Goal: Task Accomplishment & Management: Use online tool/utility

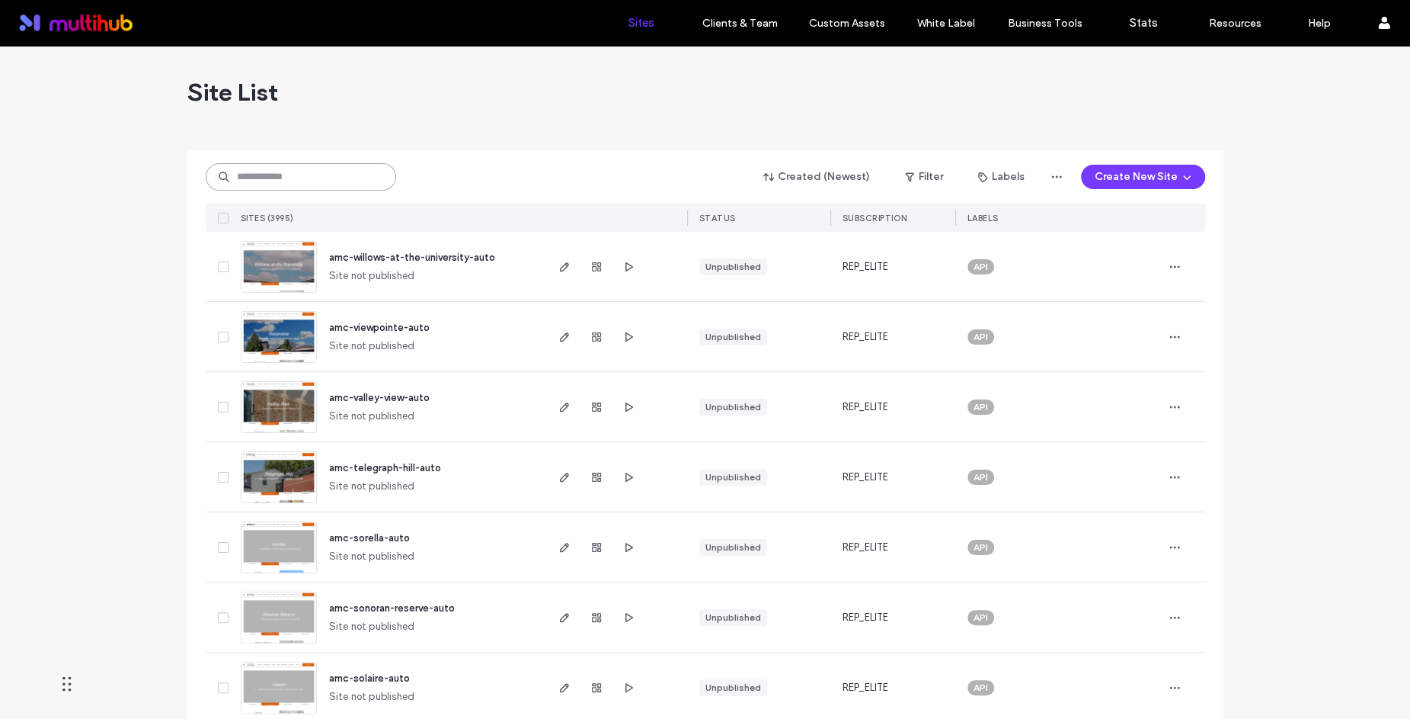
click at [298, 173] on input at bounding box center [301, 176] width 190 height 27
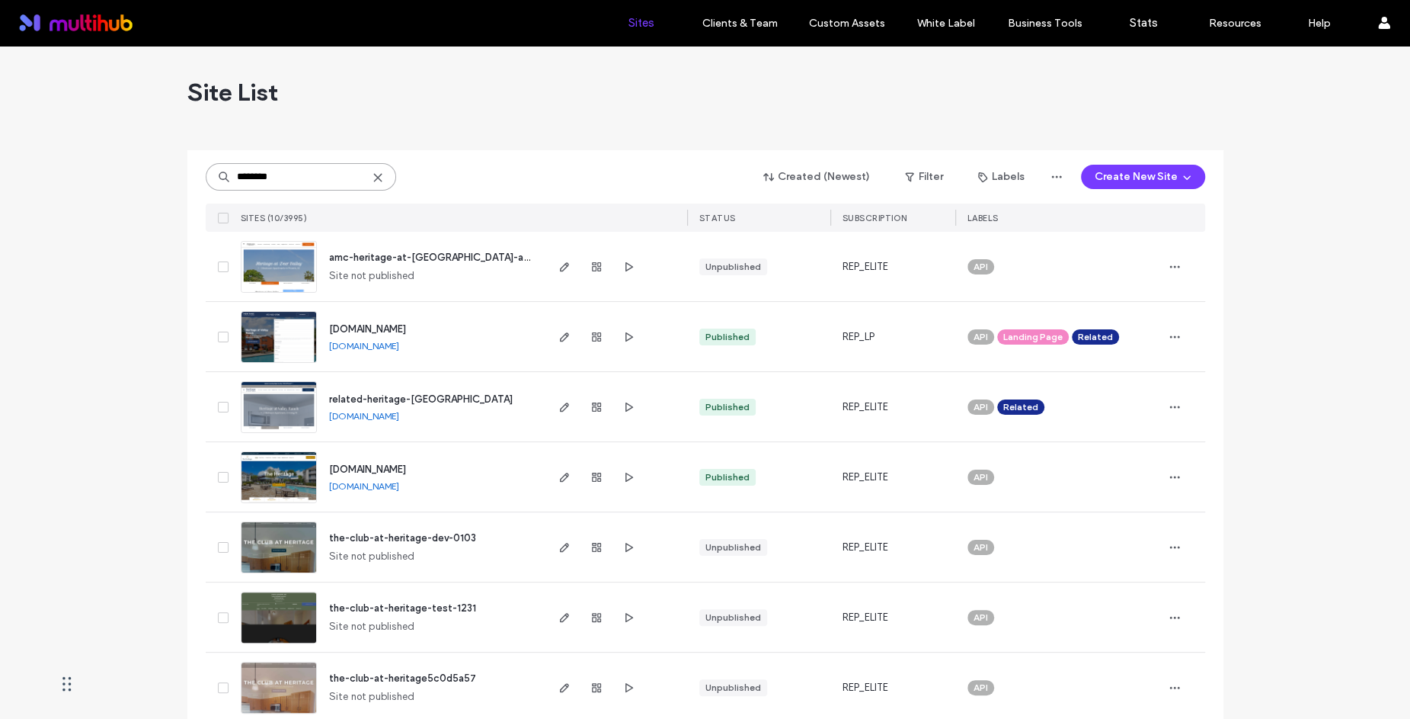
click at [228, 171] on input "********" at bounding box center [301, 176] width 190 height 27
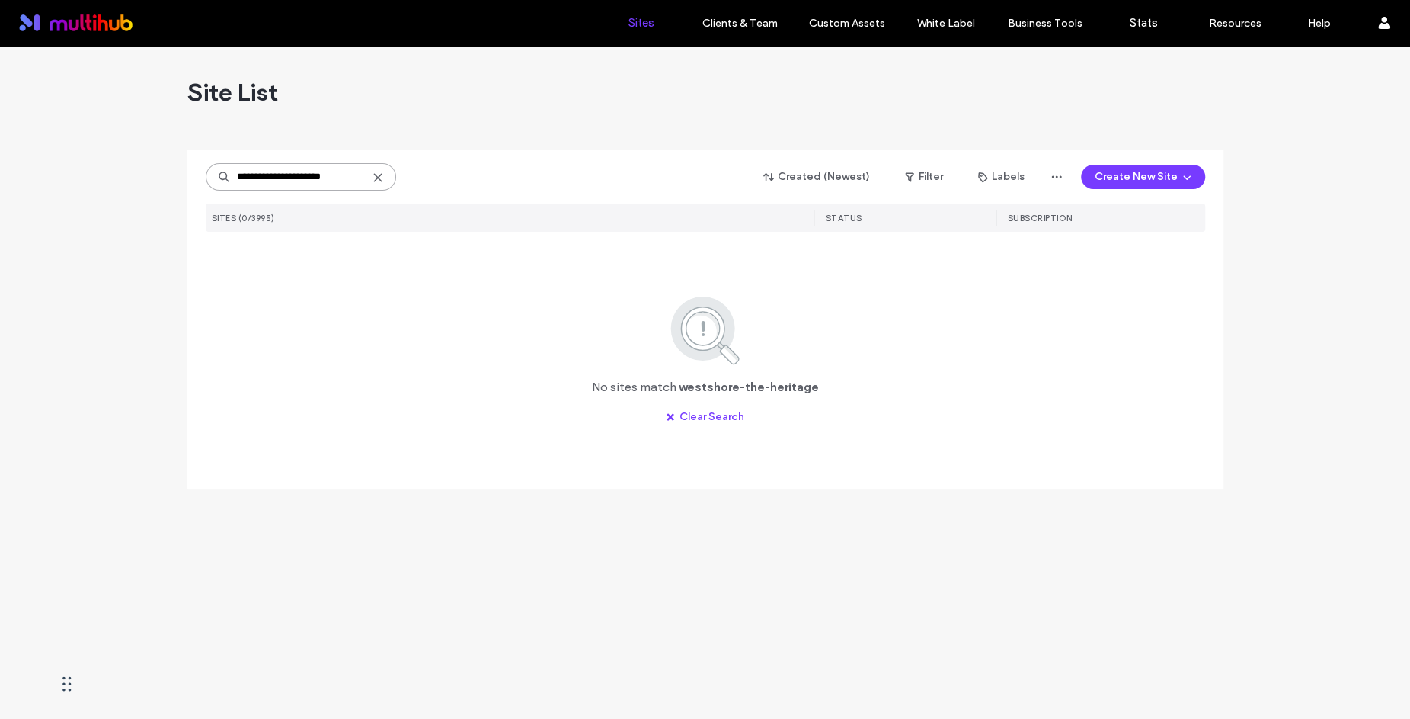
click at [258, 179] on input "**********" at bounding box center [301, 176] width 190 height 27
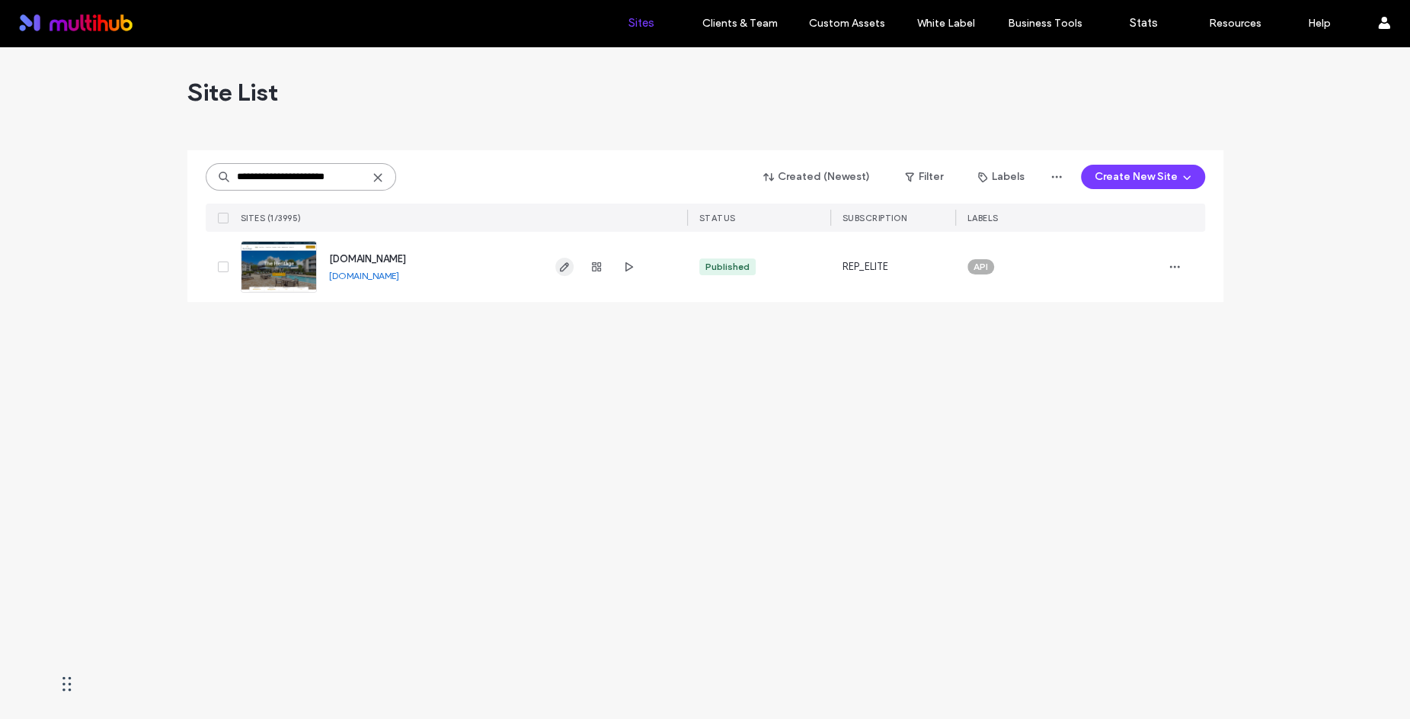
type input "**********"
click at [568, 266] on icon "button" at bounding box center [565, 267] width 12 height 12
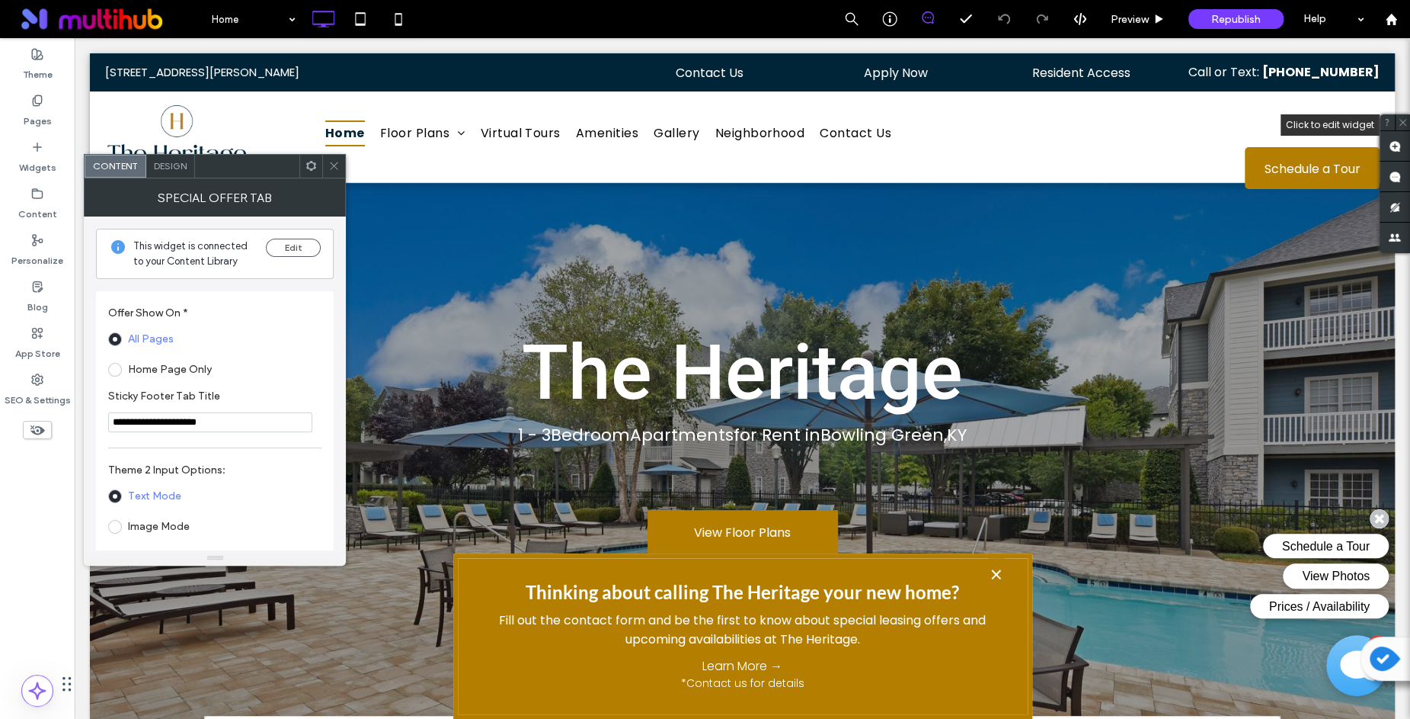
click at [995, 575] on label "×" at bounding box center [996, 575] width 17 height 35
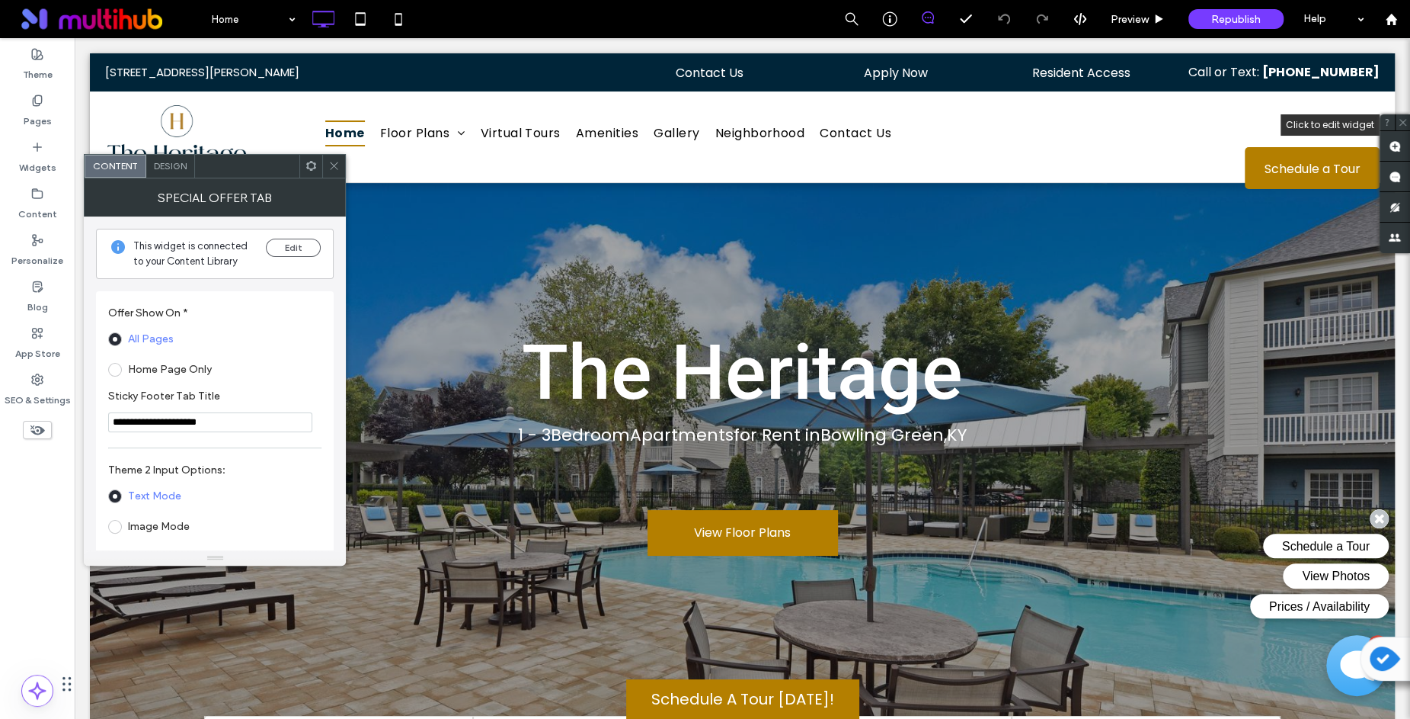
click at [775, 702] on label "Schedule A Tour Today!" at bounding box center [742, 699] width 232 height 40
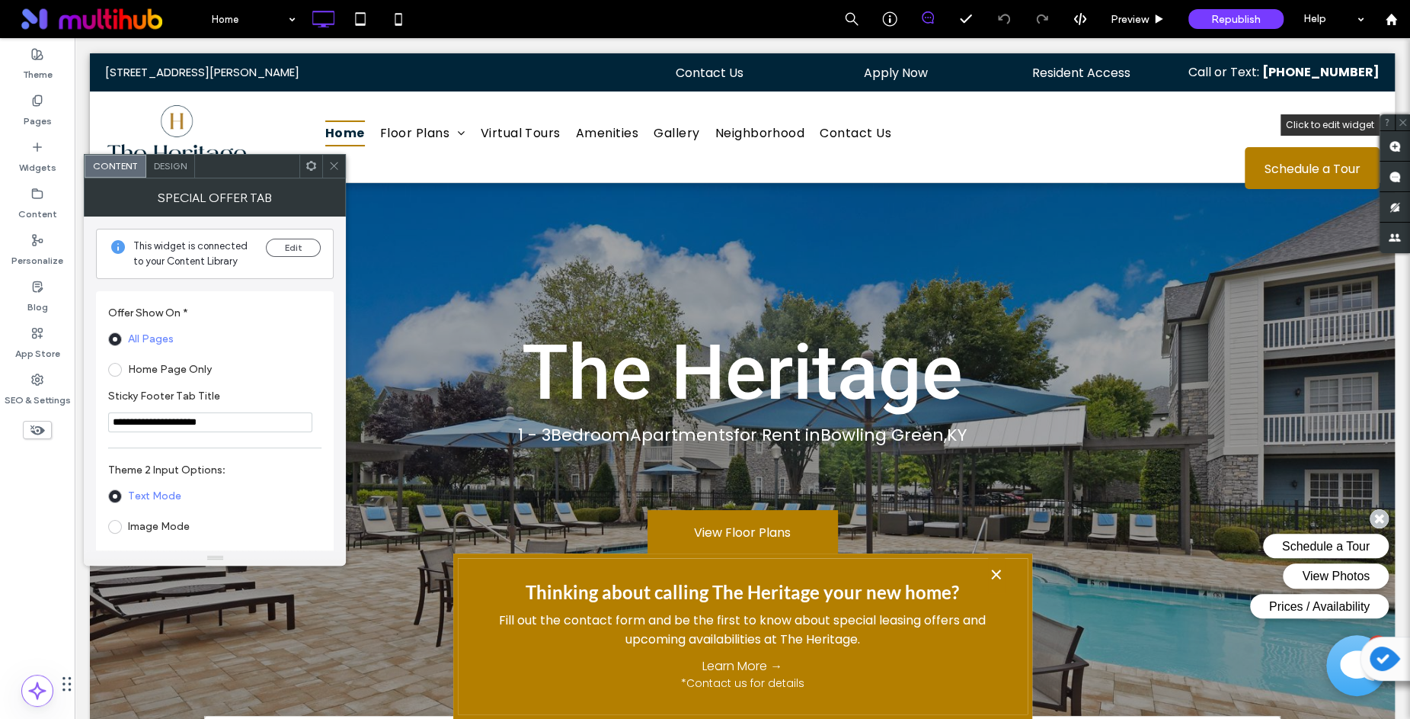
drag, startPoint x: 238, startPoint y: 423, endPoint x: 118, endPoint y: 421, distance: 119.6
click at [118, 421] on input "**********" at bounding box center [210, 422] width 204 height 20
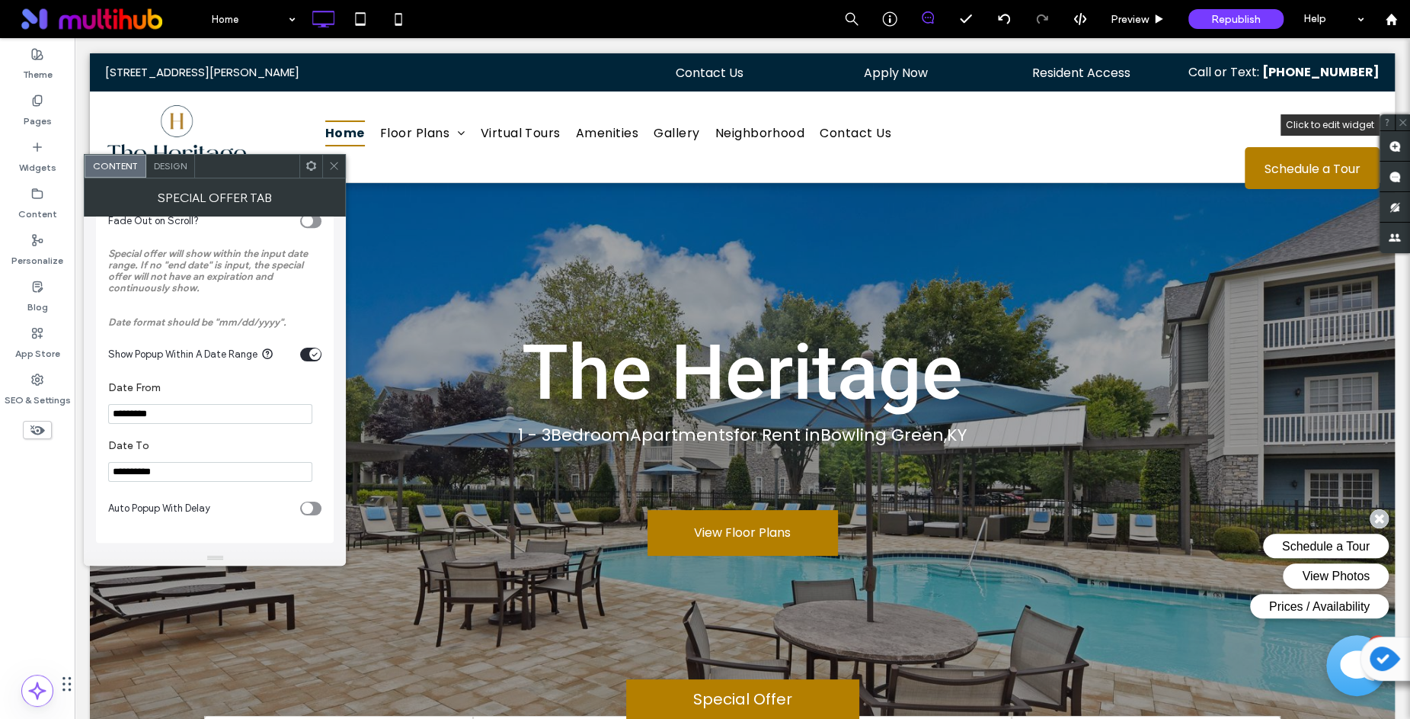
scroll to position [890, 0]
type input "**********"
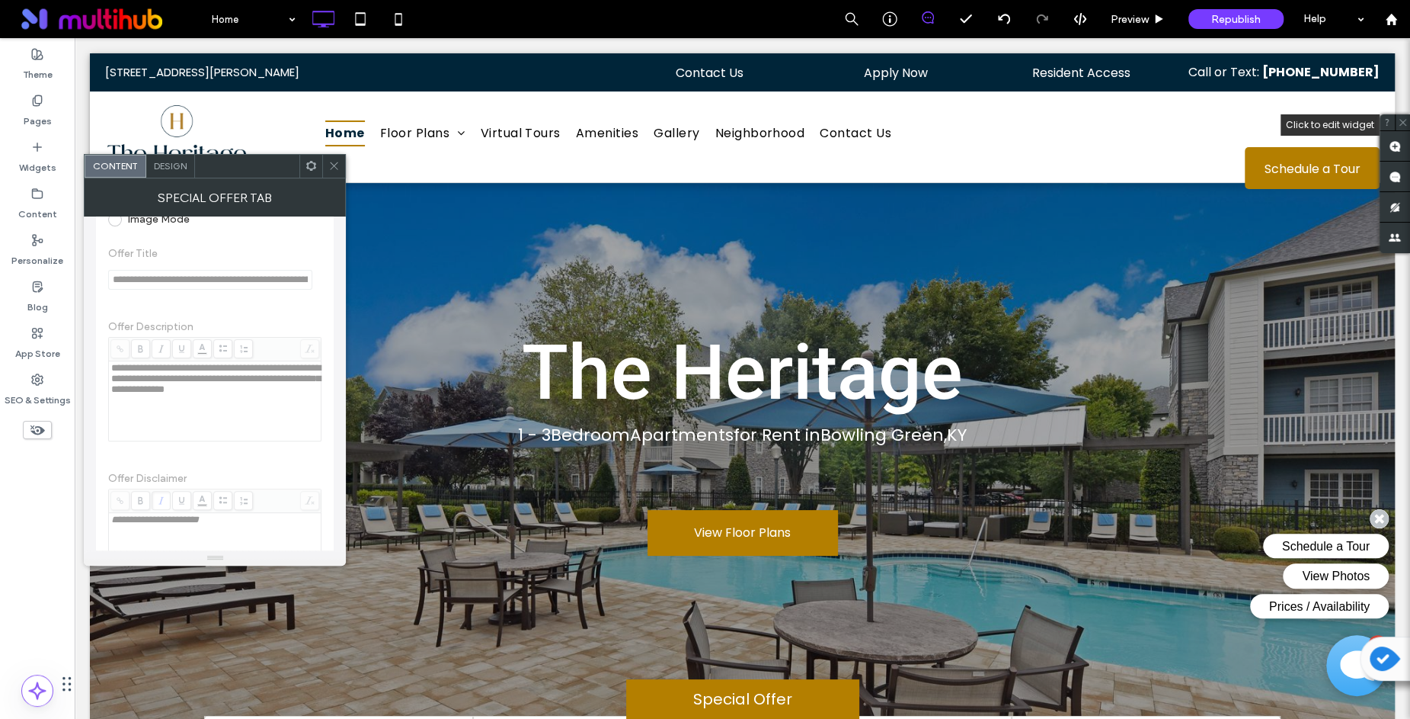
scroll to position [0, 0]
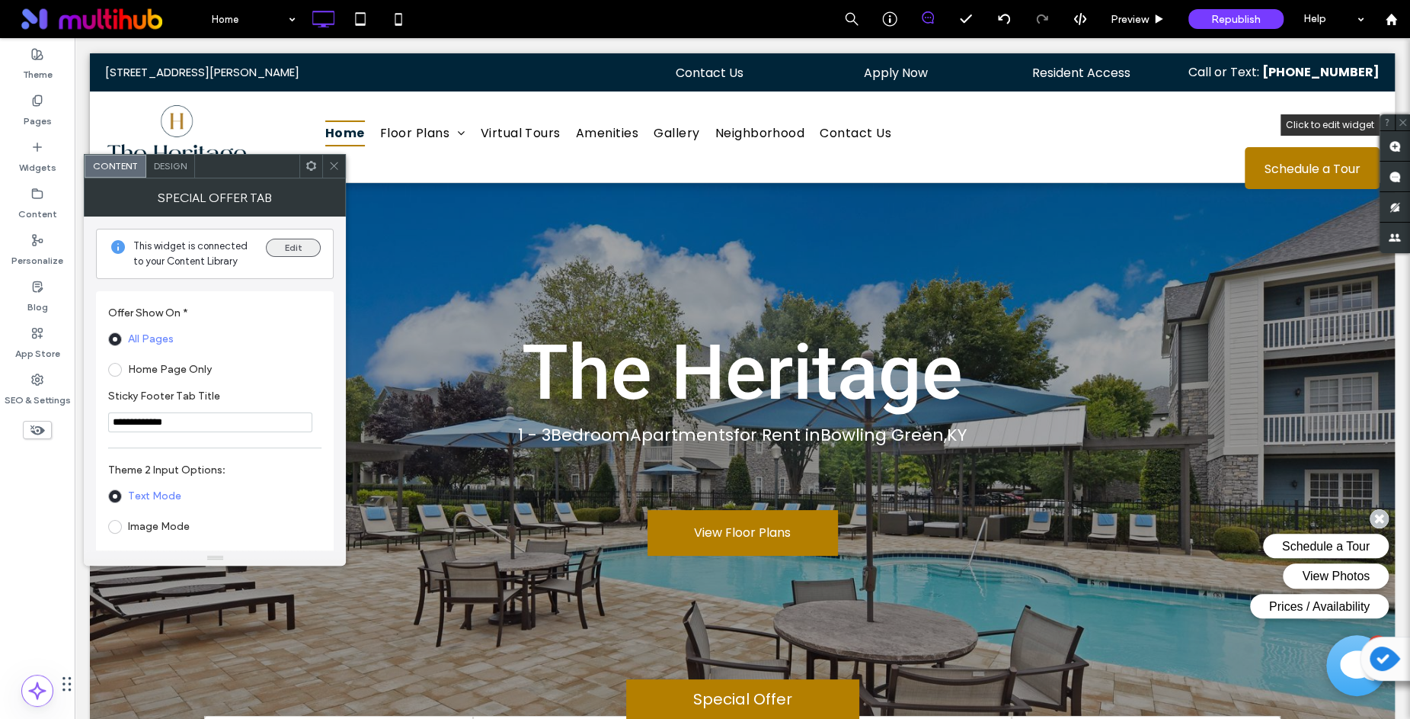
click at [302, 248] on button "Edit" at bounding box center [293, 248] width 55 height 18
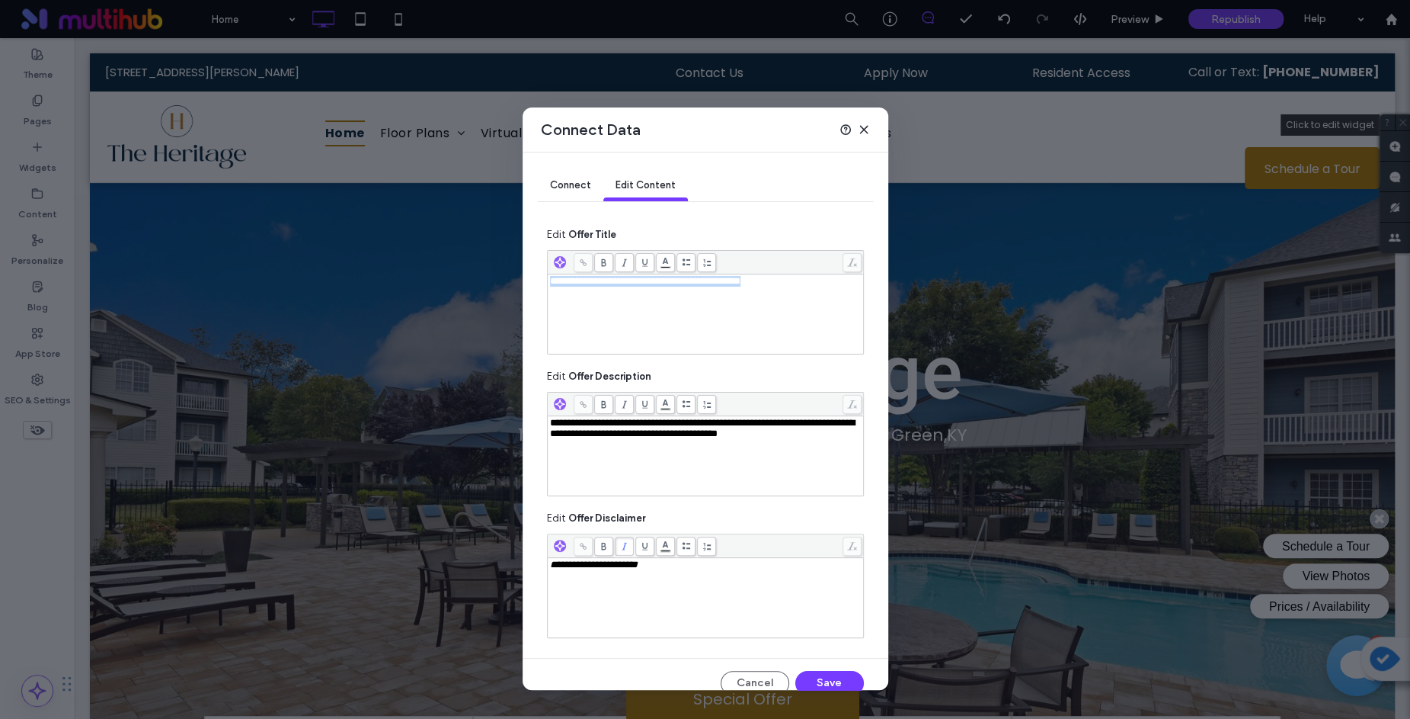
drag, startPoint x: 809, startPoint y: 282, endPoint x: 545, endPoint y: 280, distance: 264.4
click at [545, 280] on div "**********" at bounding box center [706, 420] width 366 height 536
drag, startPoint x: 813, startPoint y: 280, endPoint x: 825, endPoint y: 302, distance: 24.6
click at [825, 302] on div "**********" at bounding box center [706, 314] width 312 height 76
copy span "**********"
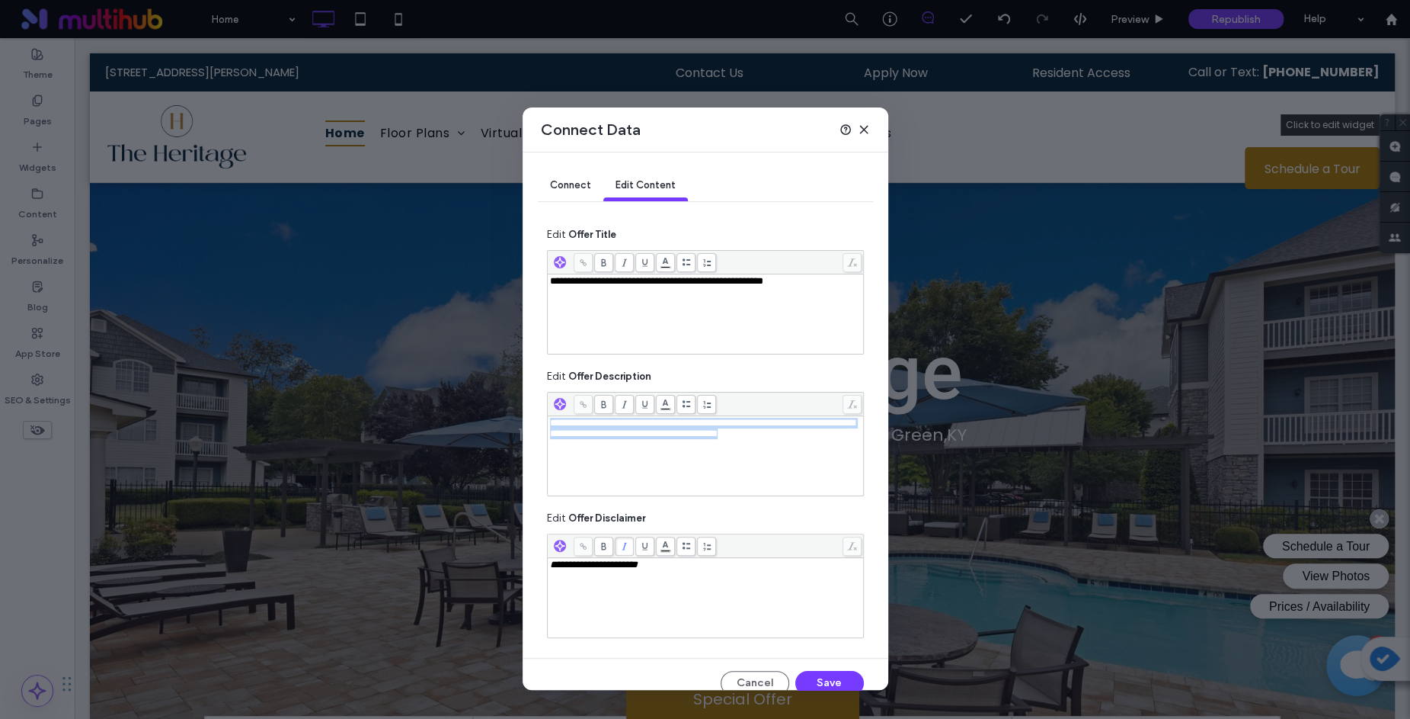
drag, startPoint x: 840, startPoint y: 440, endPoint x: 536, endPoint y: 419, distance: 305.5
click at [536, 419] on div "**********" at bounding box center [706, 420] width 366 height 536
drag, startPoint x: 690, startPoint y: 565, endPoint x: 520, endPoint y: 565, distance: 169.9
click at [520, 565] on div "**********" at bounding box center [705, 359] width 1410 height 719
drag, startPoint x: 768, startPoint y: 641, endPoint x: 843, endPoint y: 678, distance: 83.5
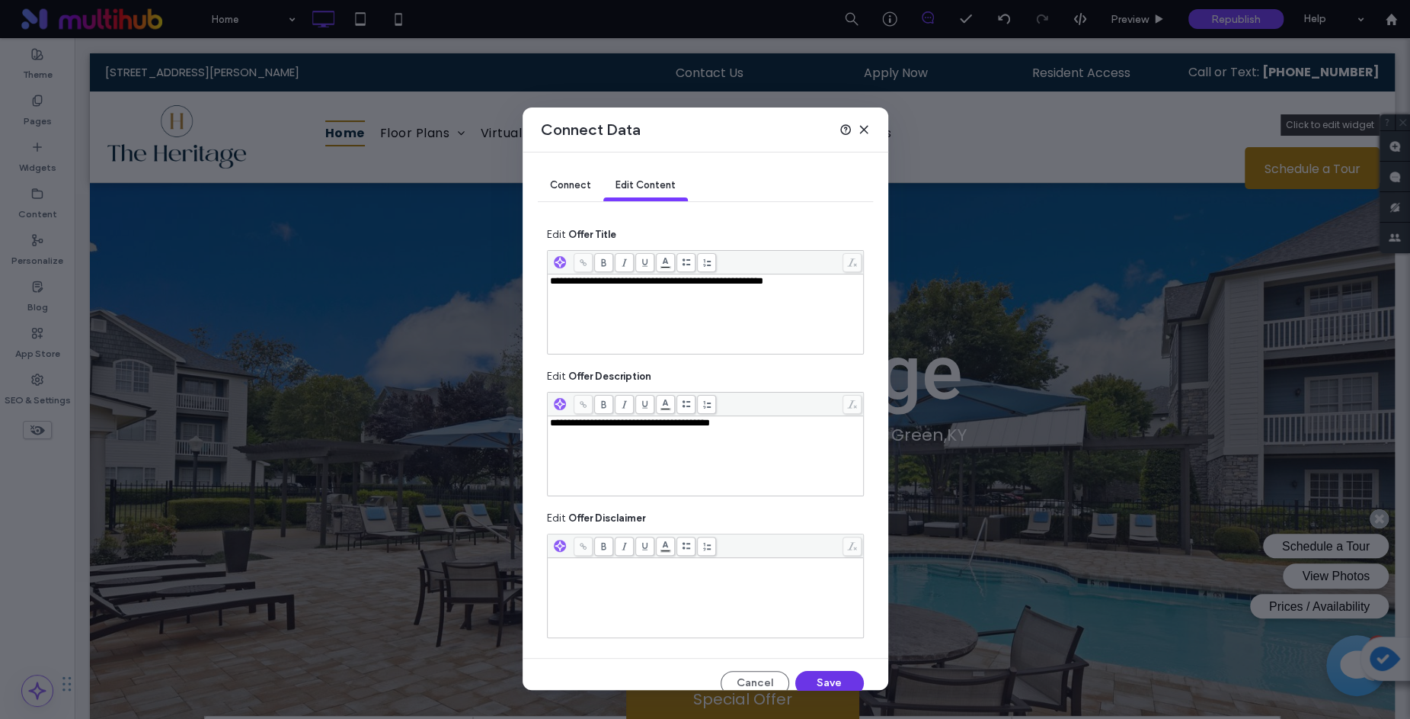
click at [843, 678] on button "Save" at bounding box center [830, 683] width 69 height 24
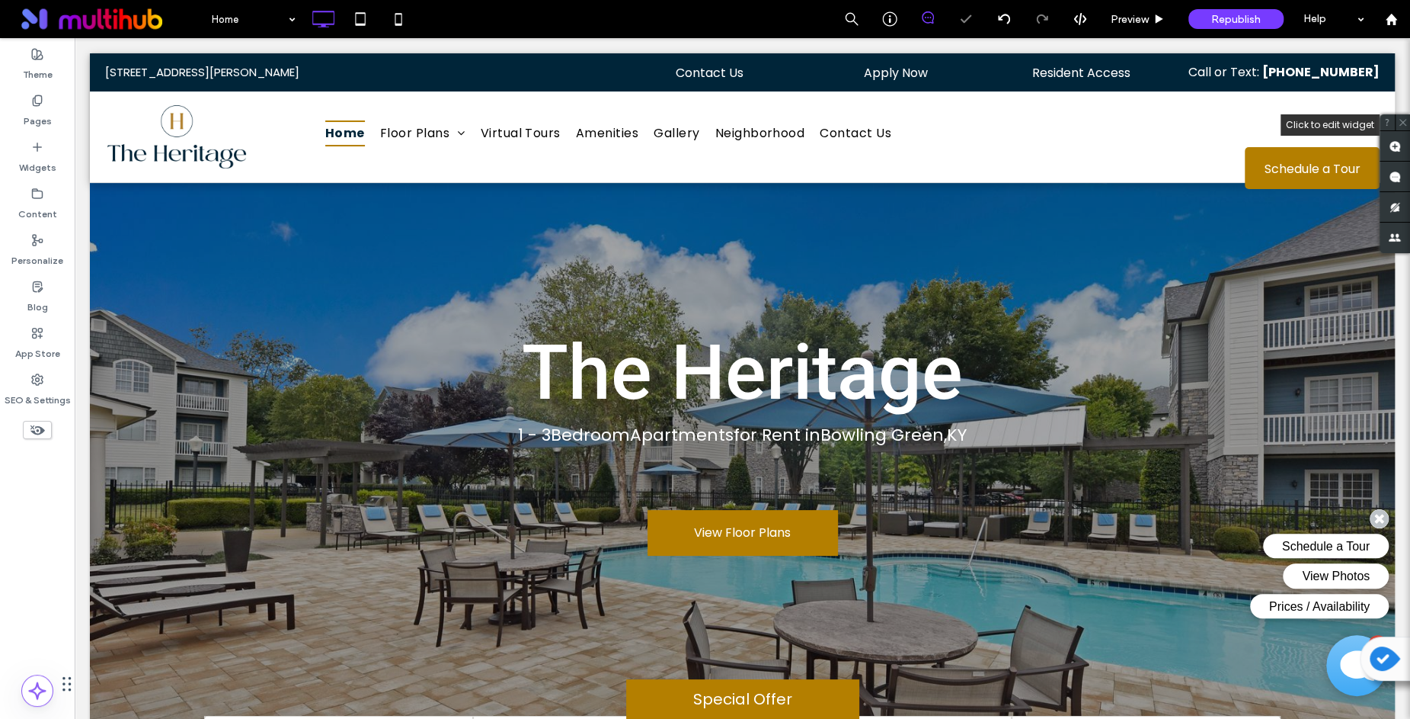
click at [796, 695] on label "Special Offer" at bounding box center [742, 699] width 232 height 40
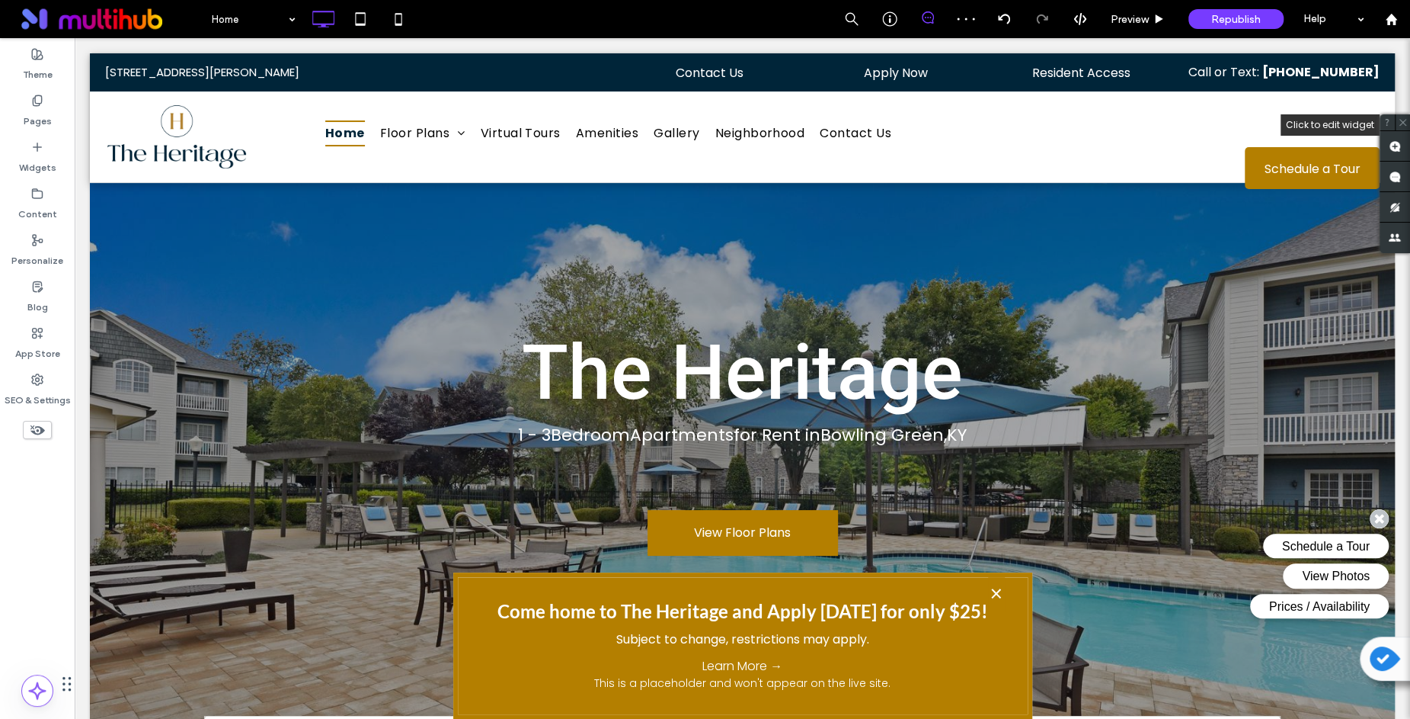
click at [1000, 597] on label "×" at bounding box center [996, 594] width 17 height 35
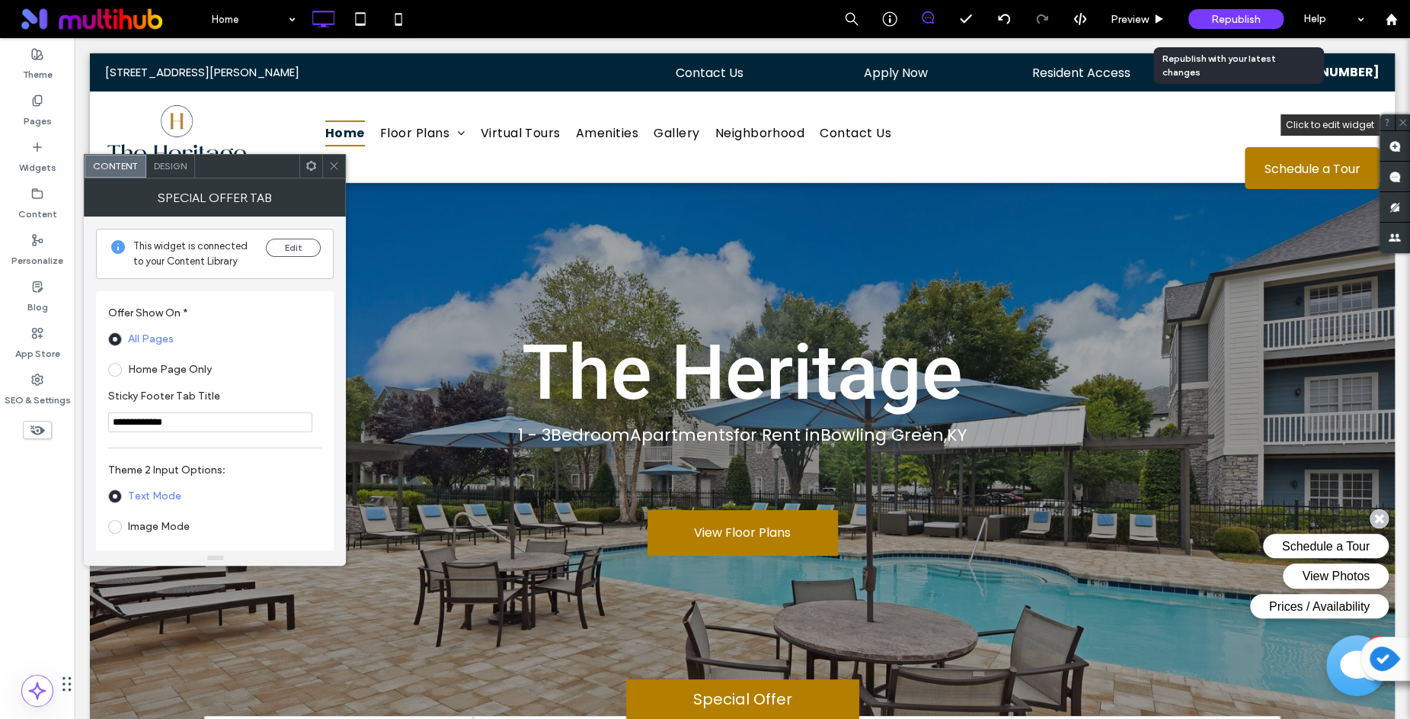
click at [1228, 24] on span "Republish" at bounding box center [1237, 19] width 50 height 13
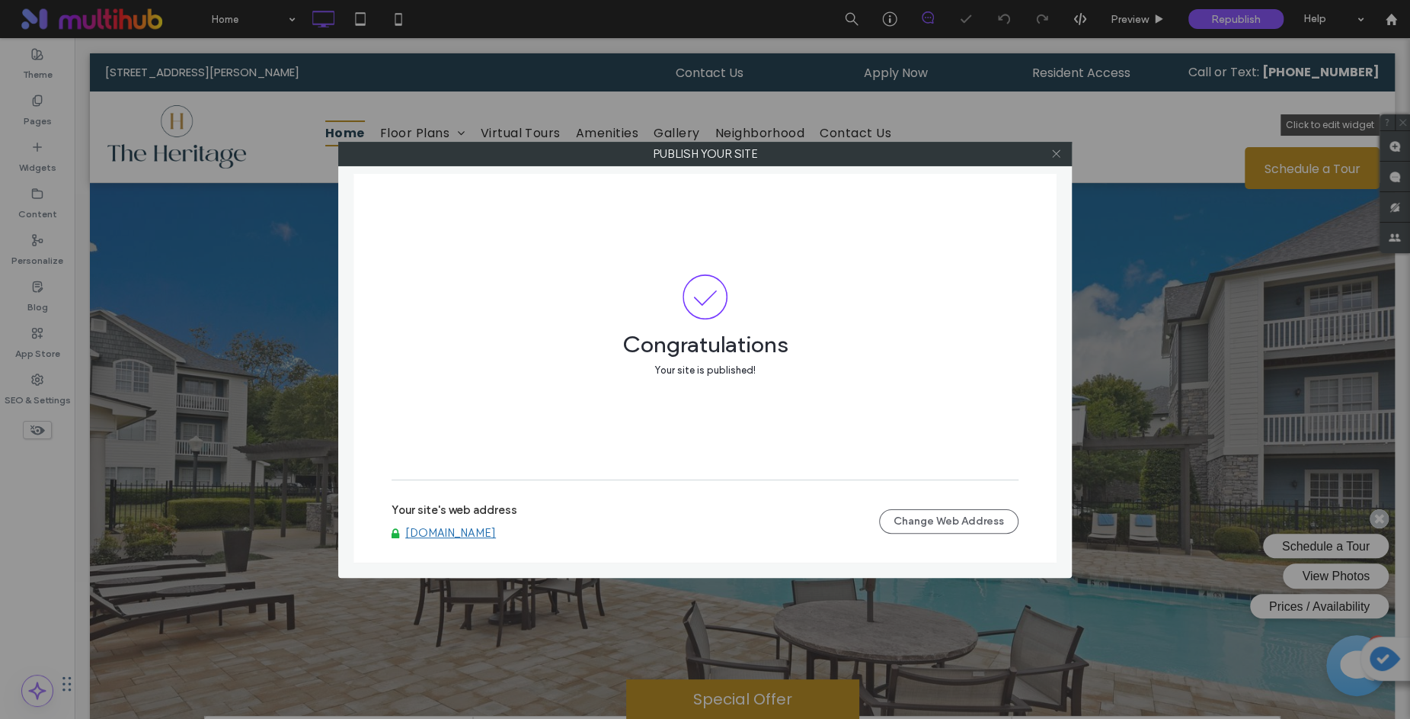
click at [1059, 155] on icon at bounding box center [1056, 153] width 11 height 11
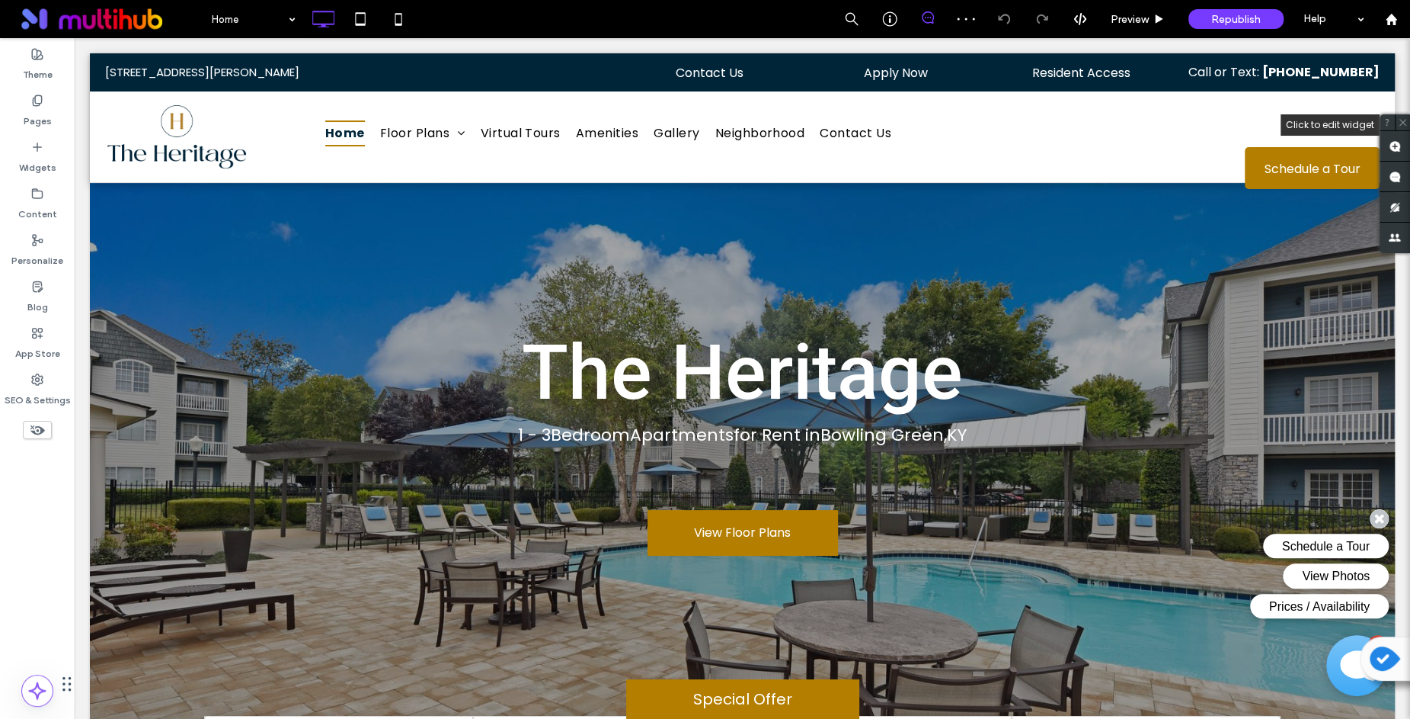
click at [744, 697] on label "Special Offer" at bounding box center [742, 699] width 232 height 40
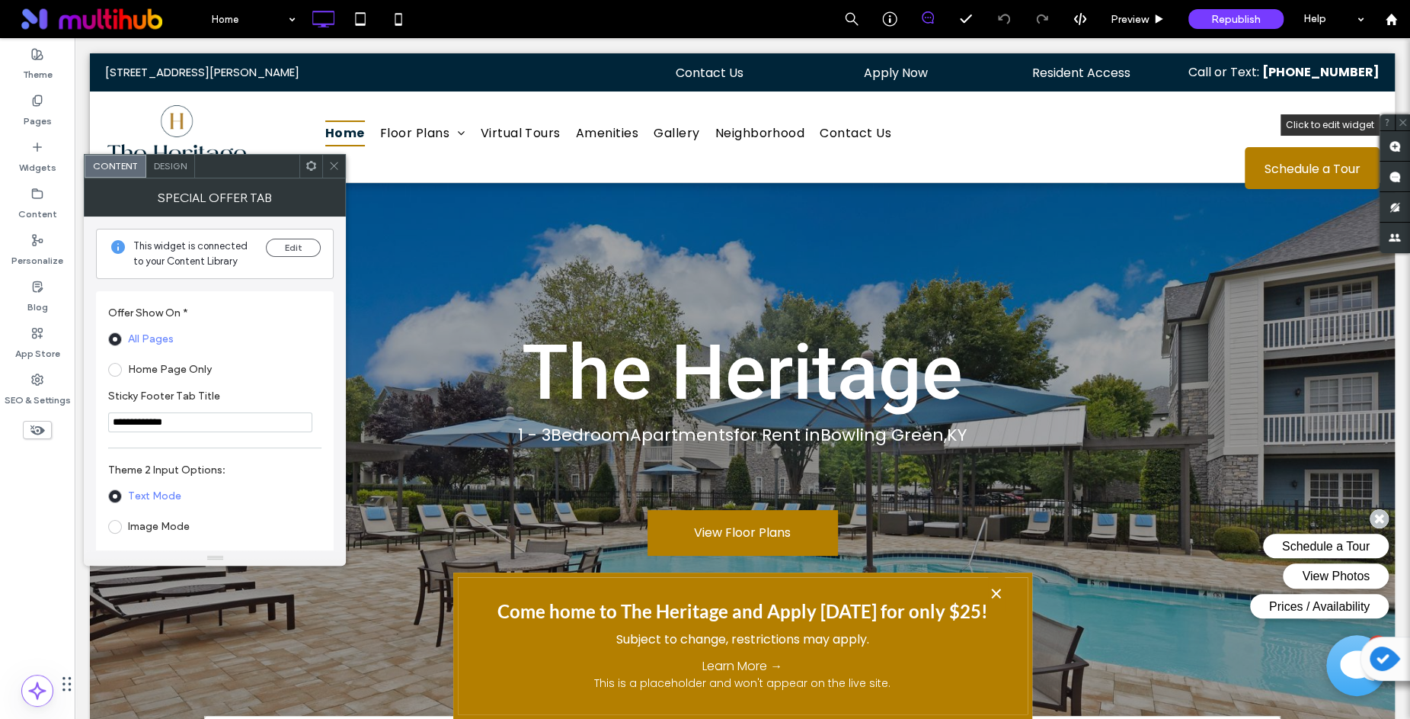
click at [332, 165] on icon at bounding box center [333, 165] width 11 height 11
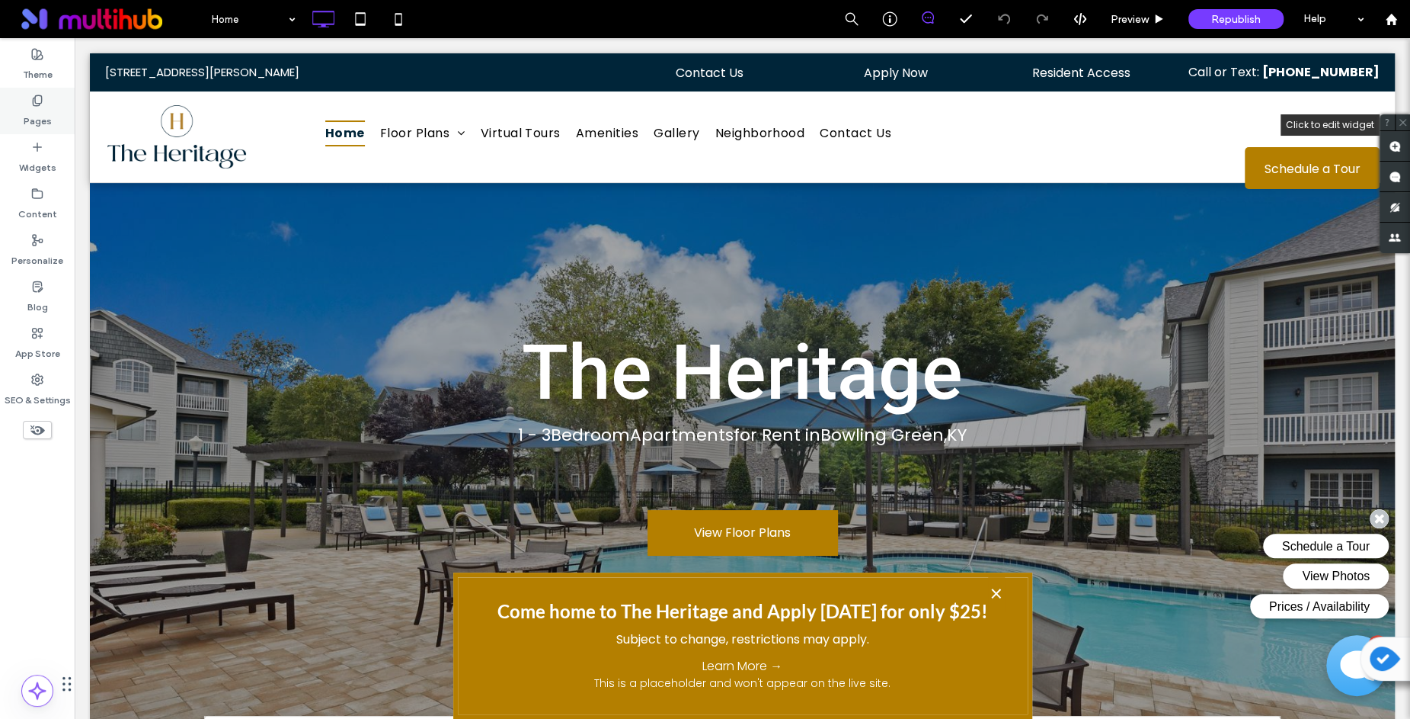
click at [40, 110] on label "Pages" at bounding box center [38, 117] width 28 height 21
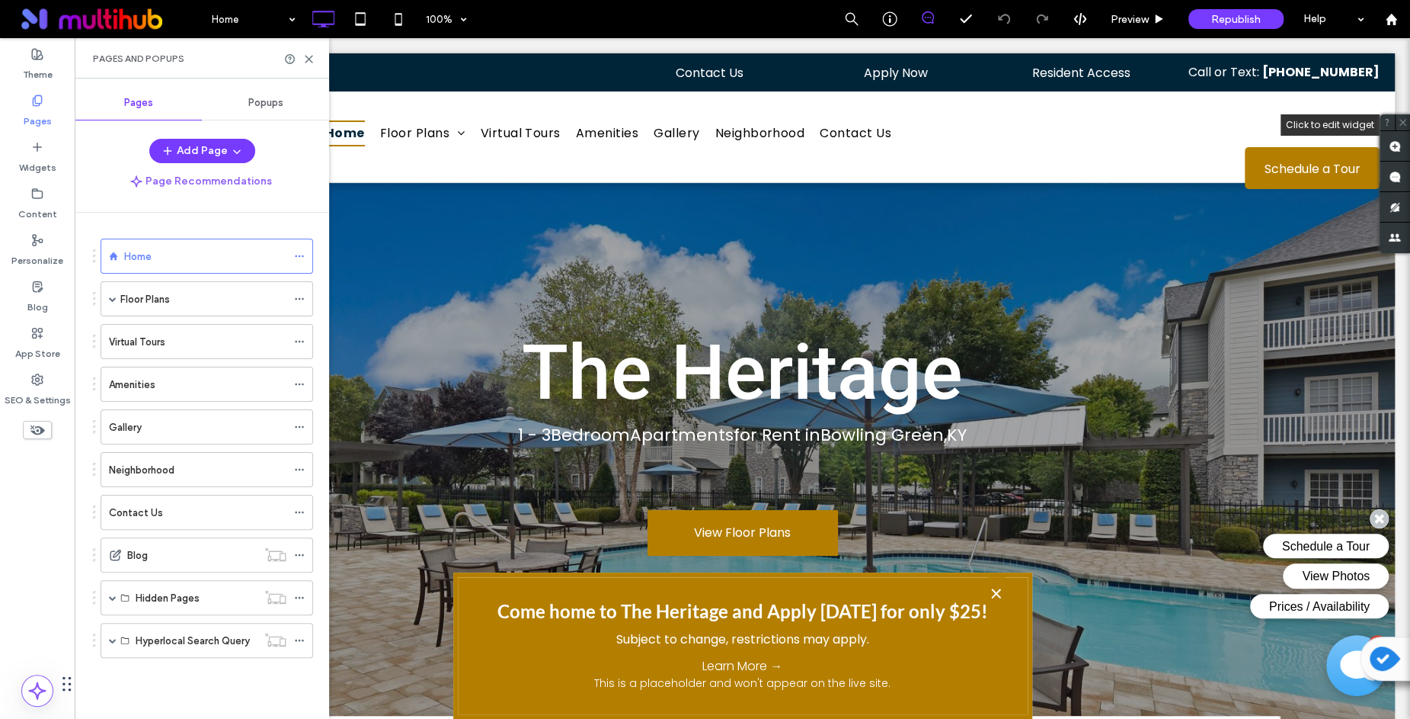
click at [280, 101] on span "Popups" at bounding box center [265, 103] width 35 height 12
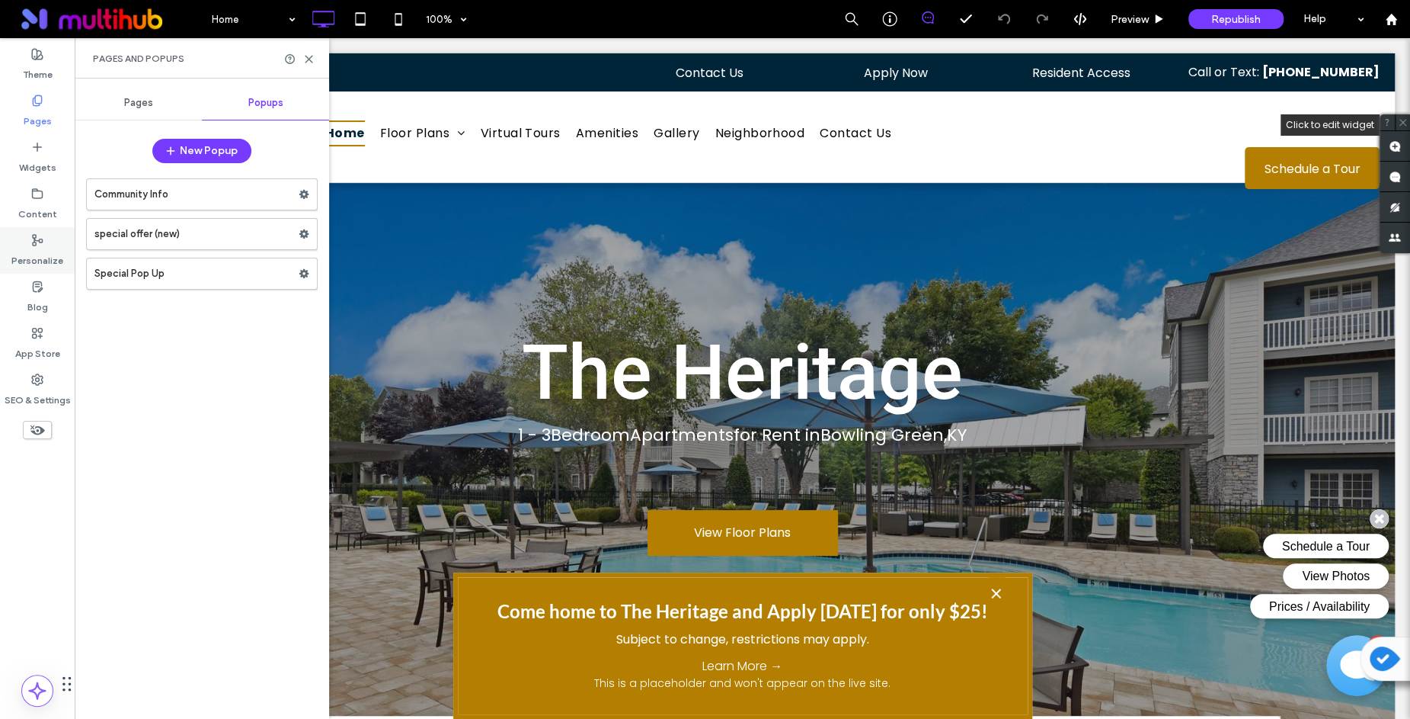
click at [37, 255] on label "Personalize" at bounding box center [37, 256] width 52 height 21
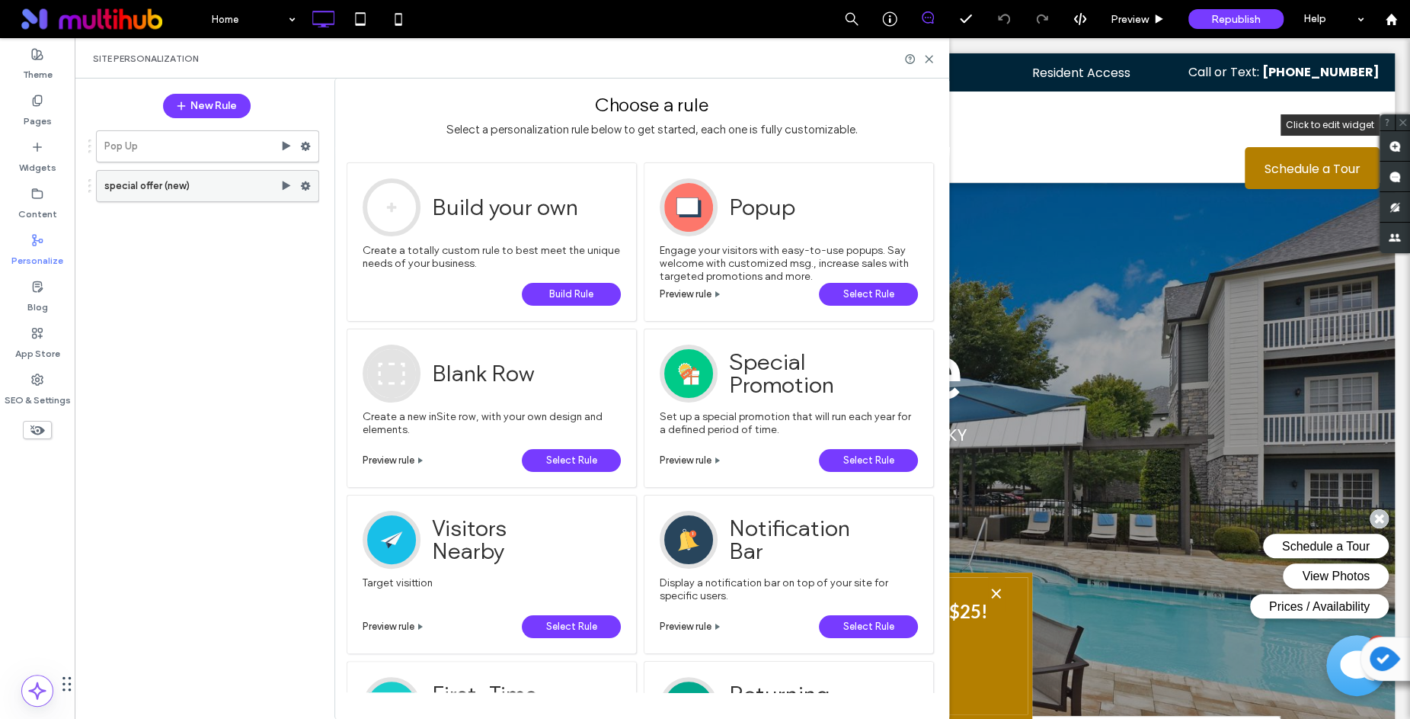
click at [309, 186] on icon at bounding box center [305, 186] width 11 height 11
click at [223, 186] on label "special offer (new)" at bounding box center [192, 186] width 176 height 30
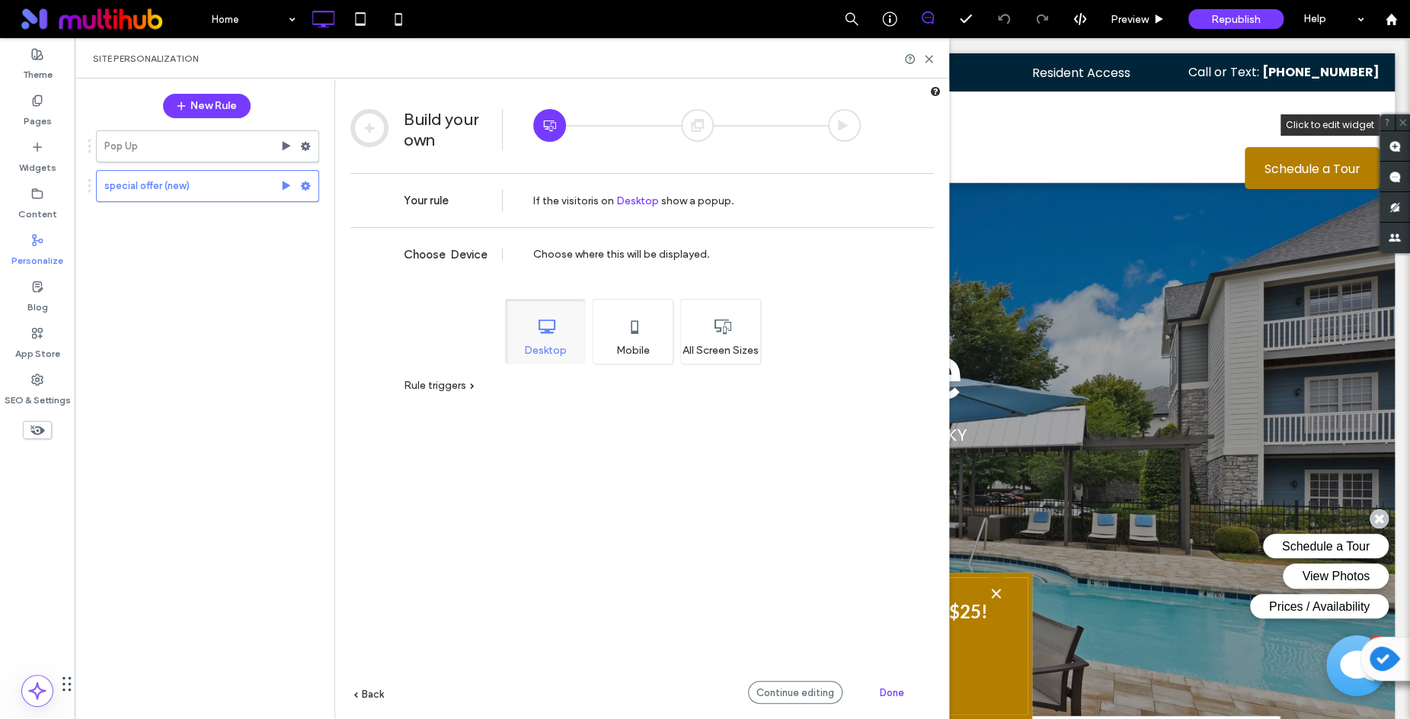
click at [714, 334] on div "All Screen Sizes" at bounding box center [720, 331] width 80 height 65
click at [469, 383] on div "Rule triggers" at bounding box center [439, 385] width 71 height 13
click at [420, 404] on label "Device" at bounding box center [430, 405] width 52 height 13
click at [38, 101] on icon at bounding box center [37, 100] width 12 height 12
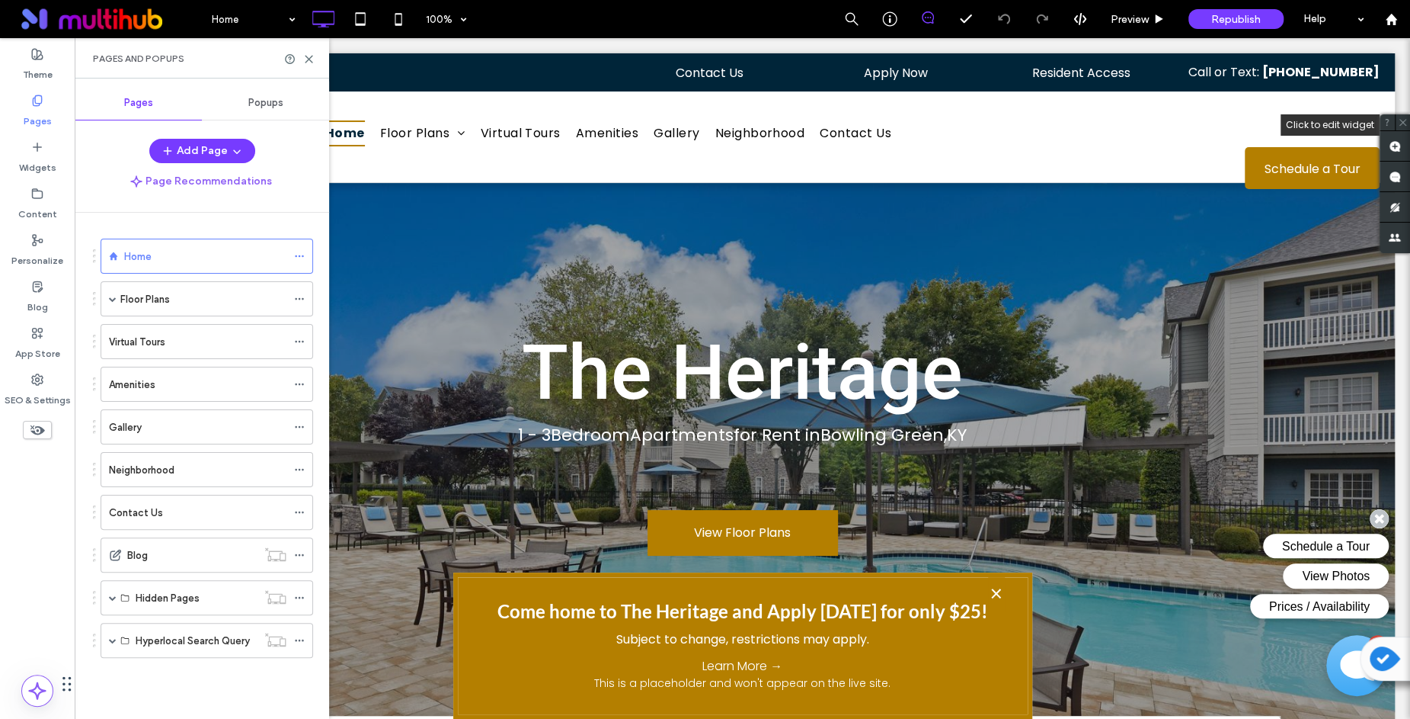
click at [260, 108] on span "Popups" at bounding box center [265, 103] width 35 height 12
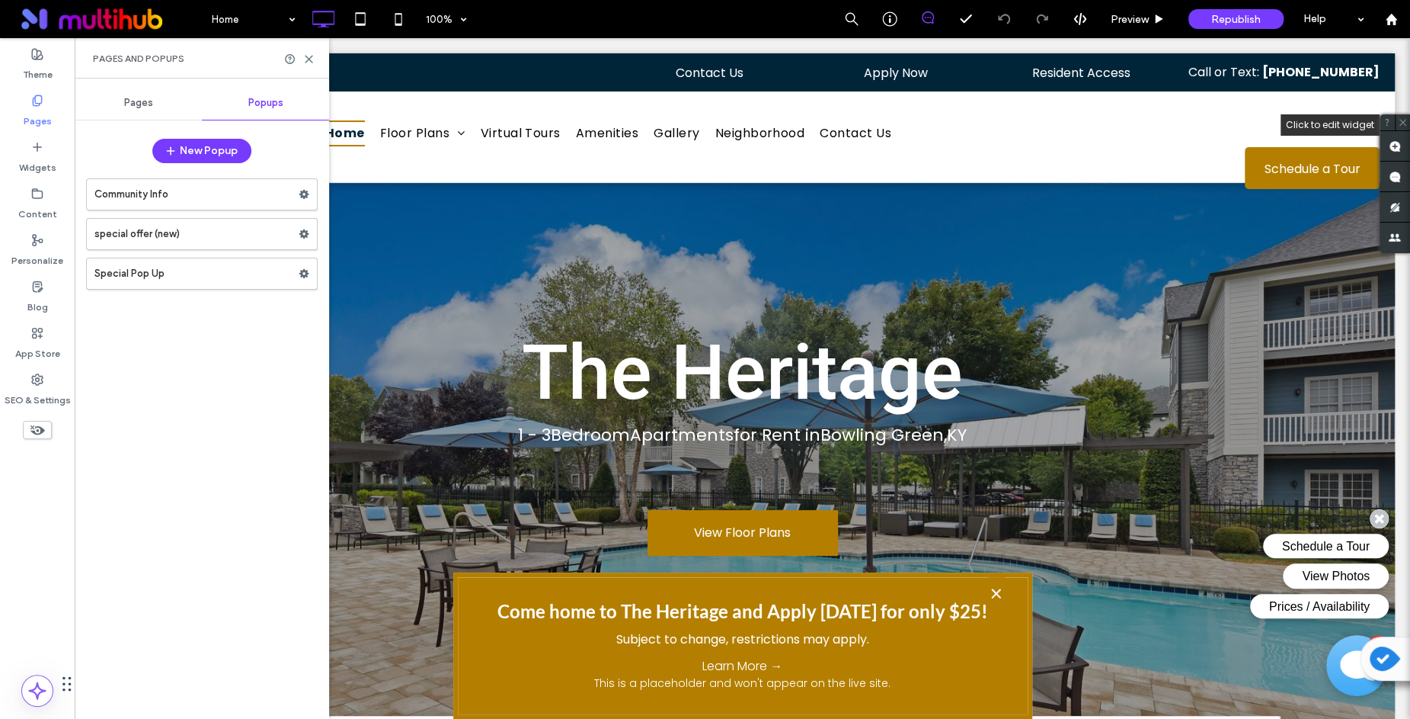
click at [271, 227] on label "special offer (new)" at bounding box center [196, 234] width 204 height 30
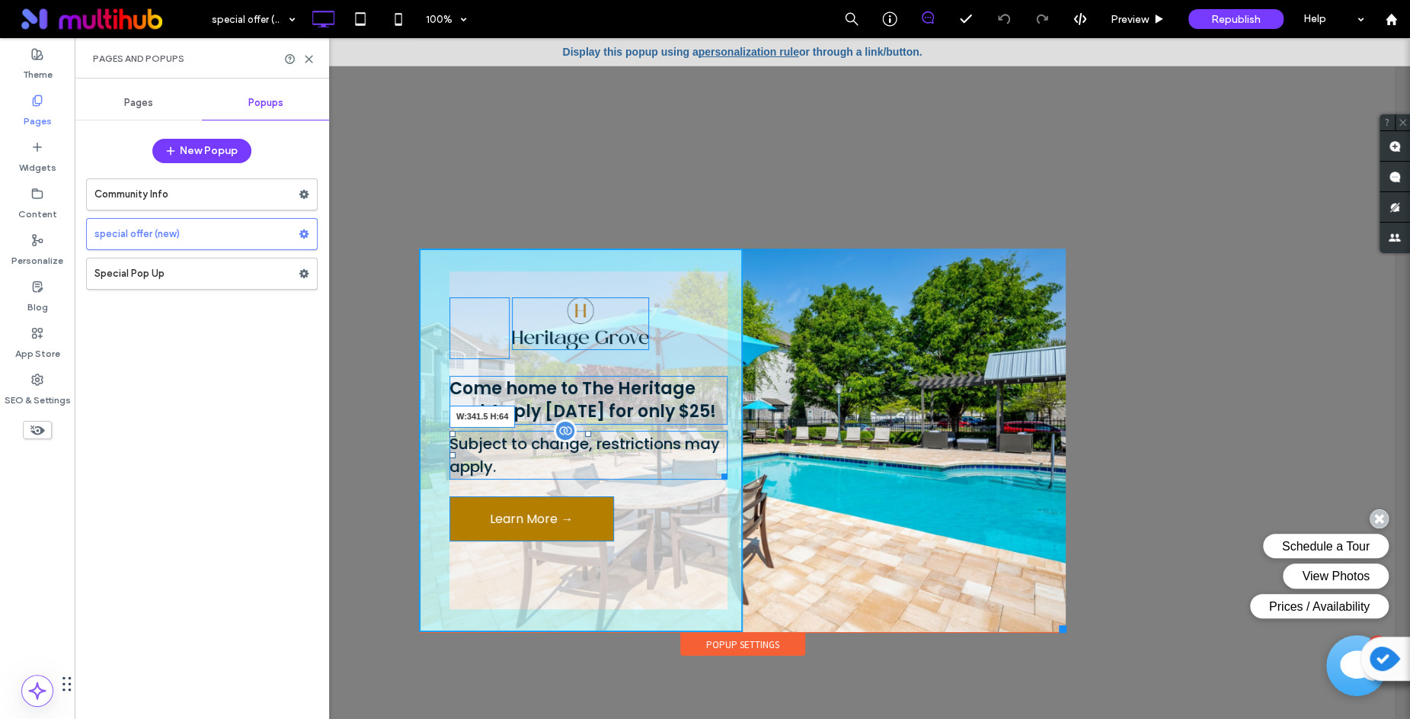
drag, startPoint x: 720, startPoint y: 468, endPoint x: 703, endPoint y: 467, distance: 16.8
click at [716, 468] on div at bounding box center [721, 473] width 11 height 11
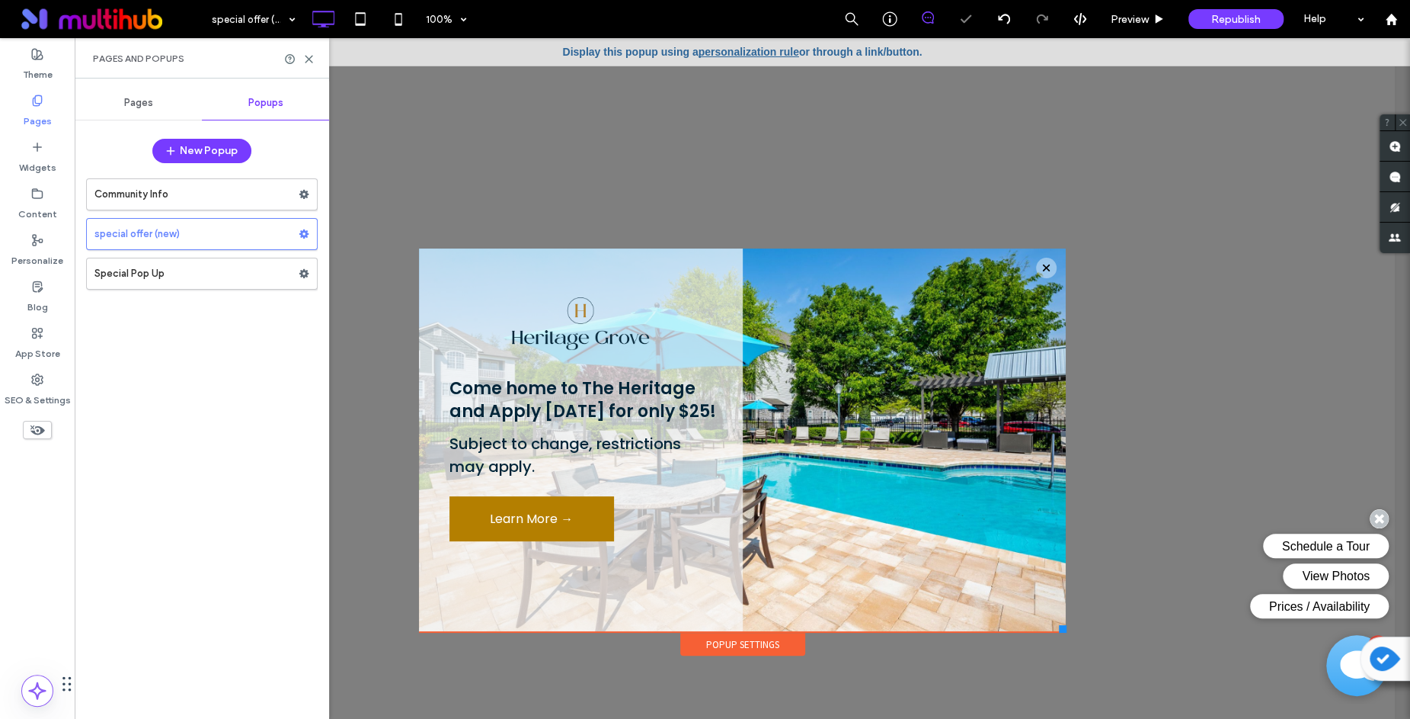
click at [1193, 422] on div at bounding box center [743, 378] width 1336 height 680
click at [46, 237] on div "Personalize" at bounding box center [37, 250] width 75 height 46
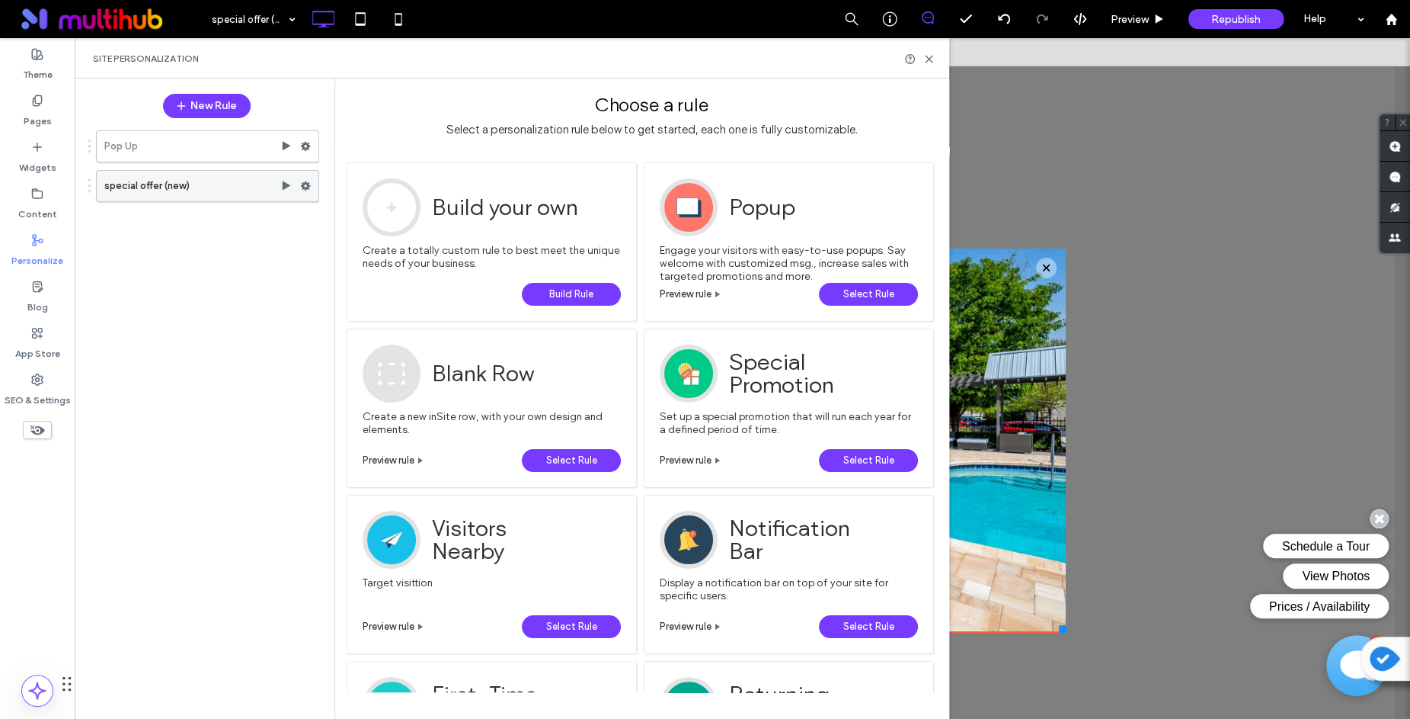
click at [308, 184] on use at bounding box center [306, 185] width 10 height 9
click at [376, 245] on span "Deactivate" at bounding box center [385, 245] width 56 height 13
click at [309, 184] on use at bounding box center [306, 185] width 10 height 9
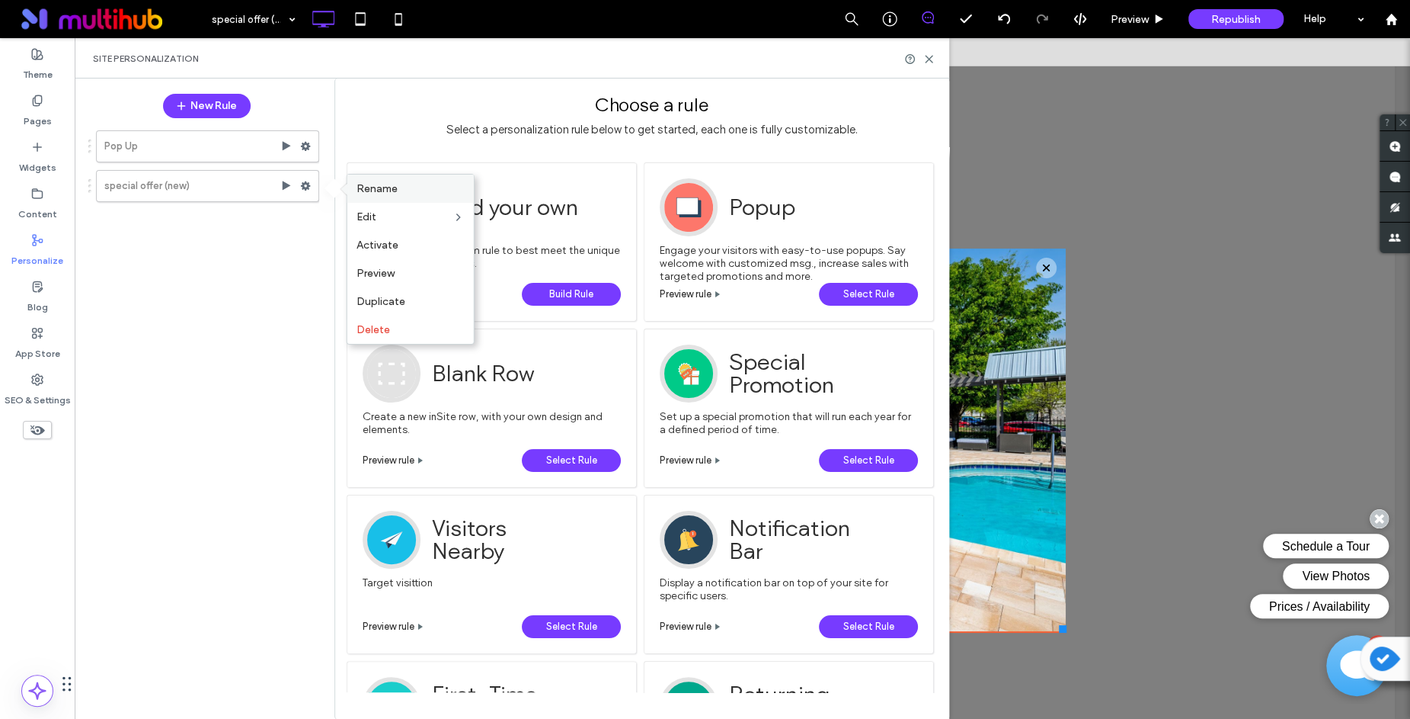
click at [391, 190] on span "Rename" at bounding box center [377, 188] width 41 height 13
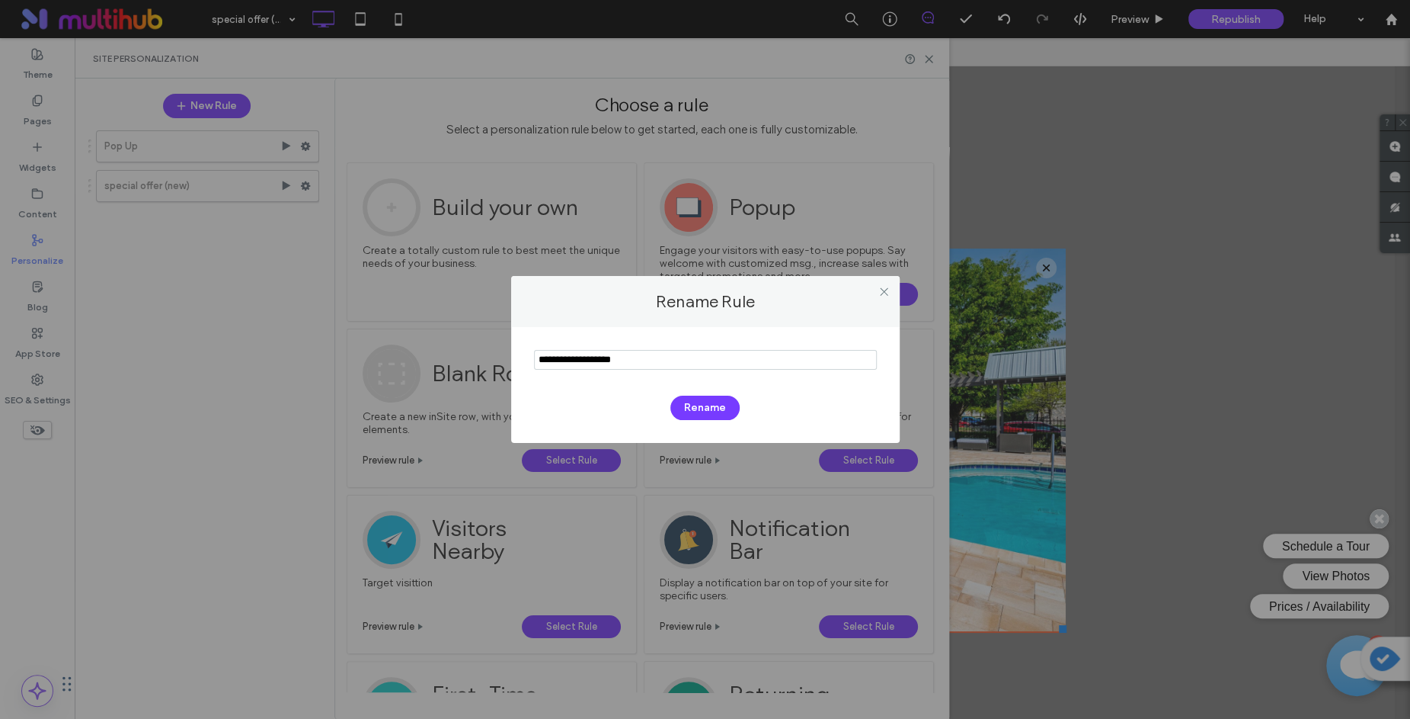
drag, startPoint x: 658, startPoint y: 358, endPoint x: 527, endPoint y: 358, distance: 130.3
click at [527, 358] on div "Rename" at bounding box center [705, 385] width 389 height 116
click at [885, 291] on icon at bounding box center [884, 291] width 11 height 11
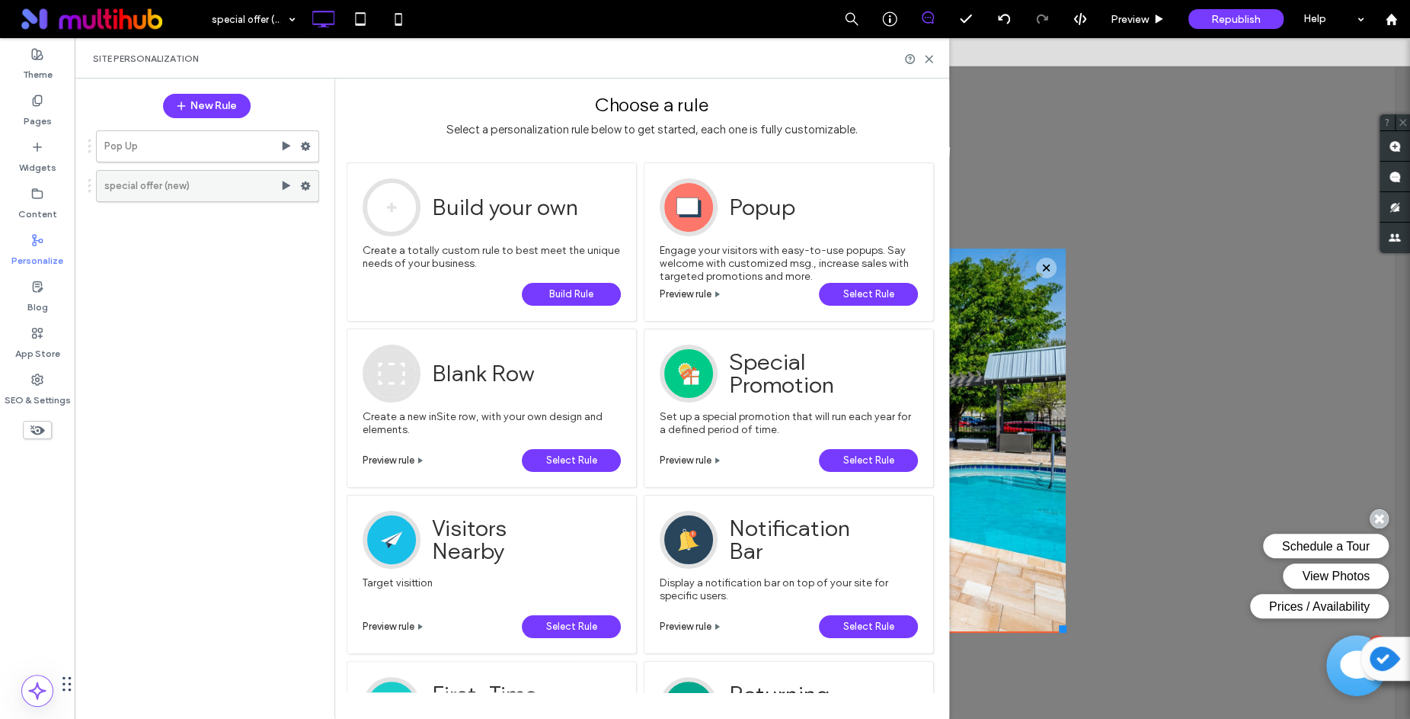
click at [308, 184] on use at bounding box center [306, 185] width 10 height 9
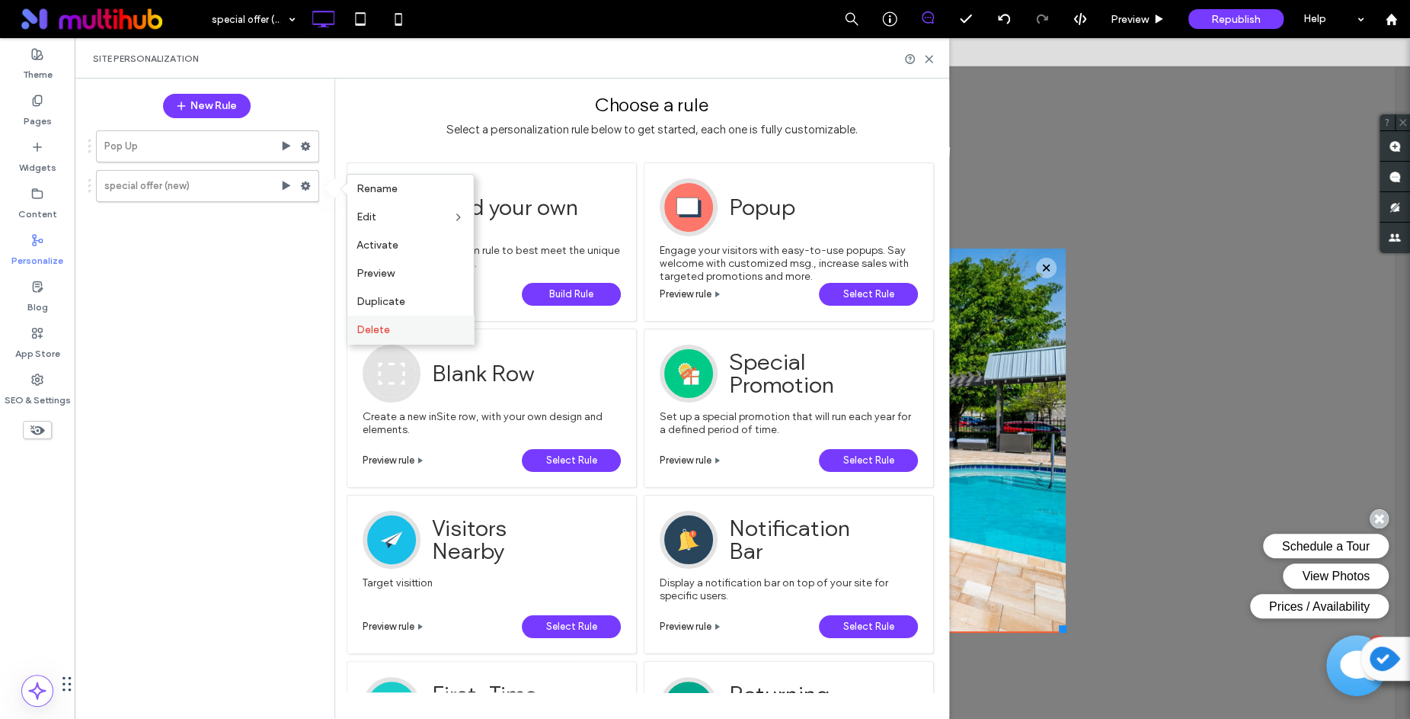
click at [387, 323] on span "Delete" at bounding box center [374, 329] width 34 height 13
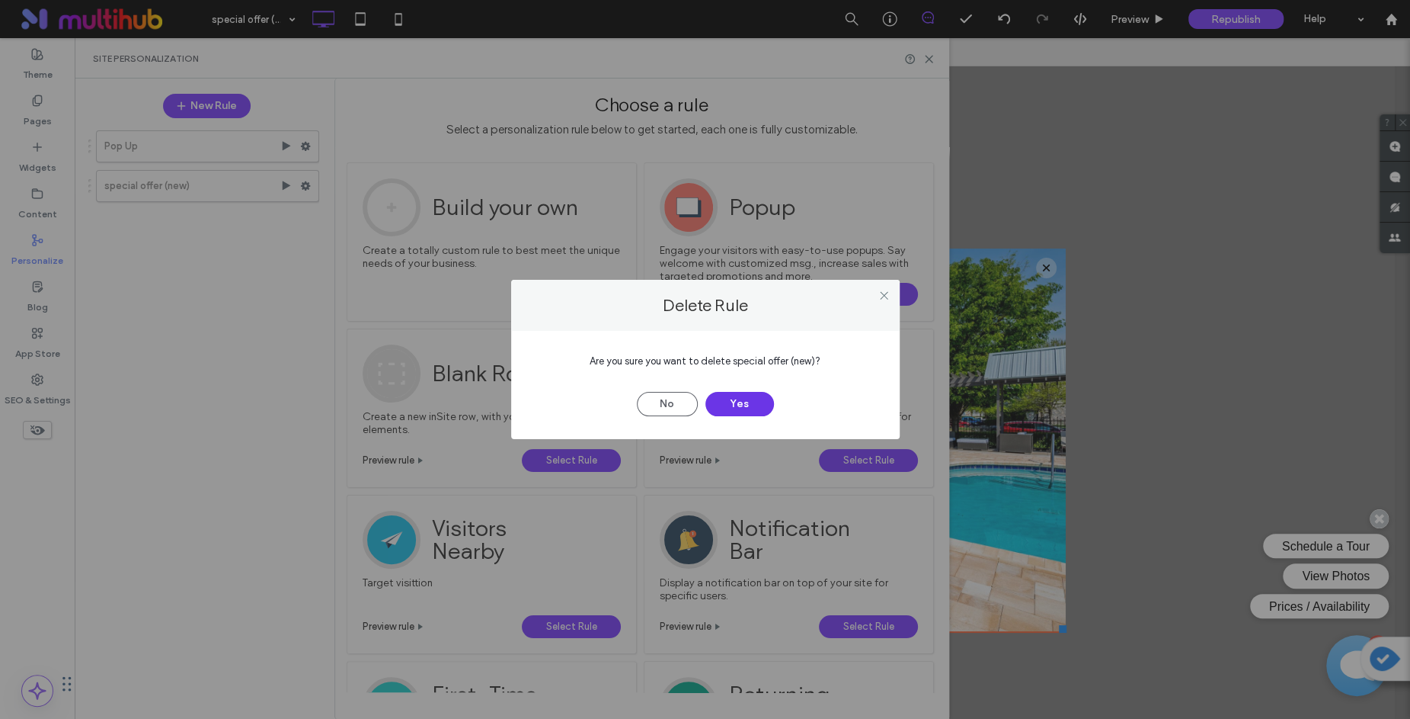
click at [736, 402] on button "Yes" at bounding box center [740, 404] width 69 height 24
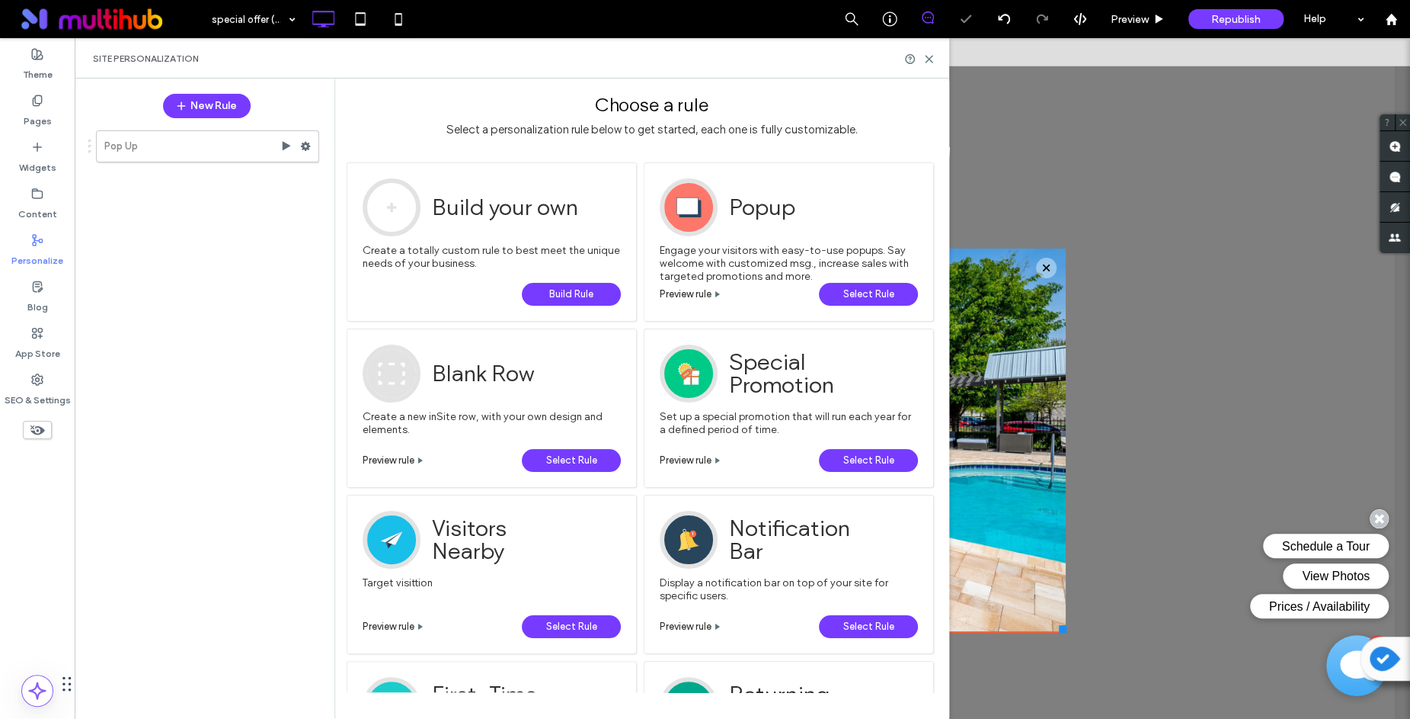
click at [578, 291] on span "Build Rule" at bounding box center [571, 294] width 44 height 23
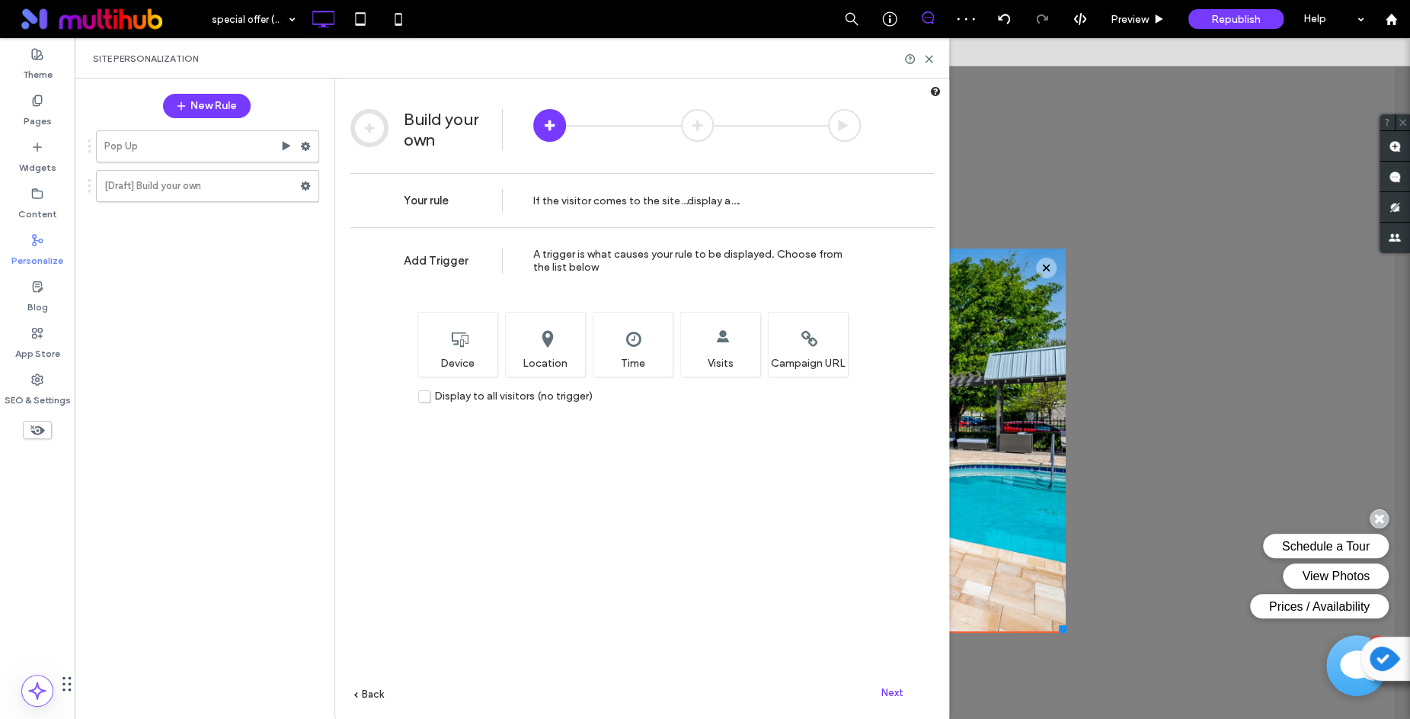
click at [427, 395] on label "Display to all visitors (no trigger)" at bounding box center [505, 395] width 174 height 13
click at [886, 690] on span "Next" at bounding box center [893, 692] width 22 height 11
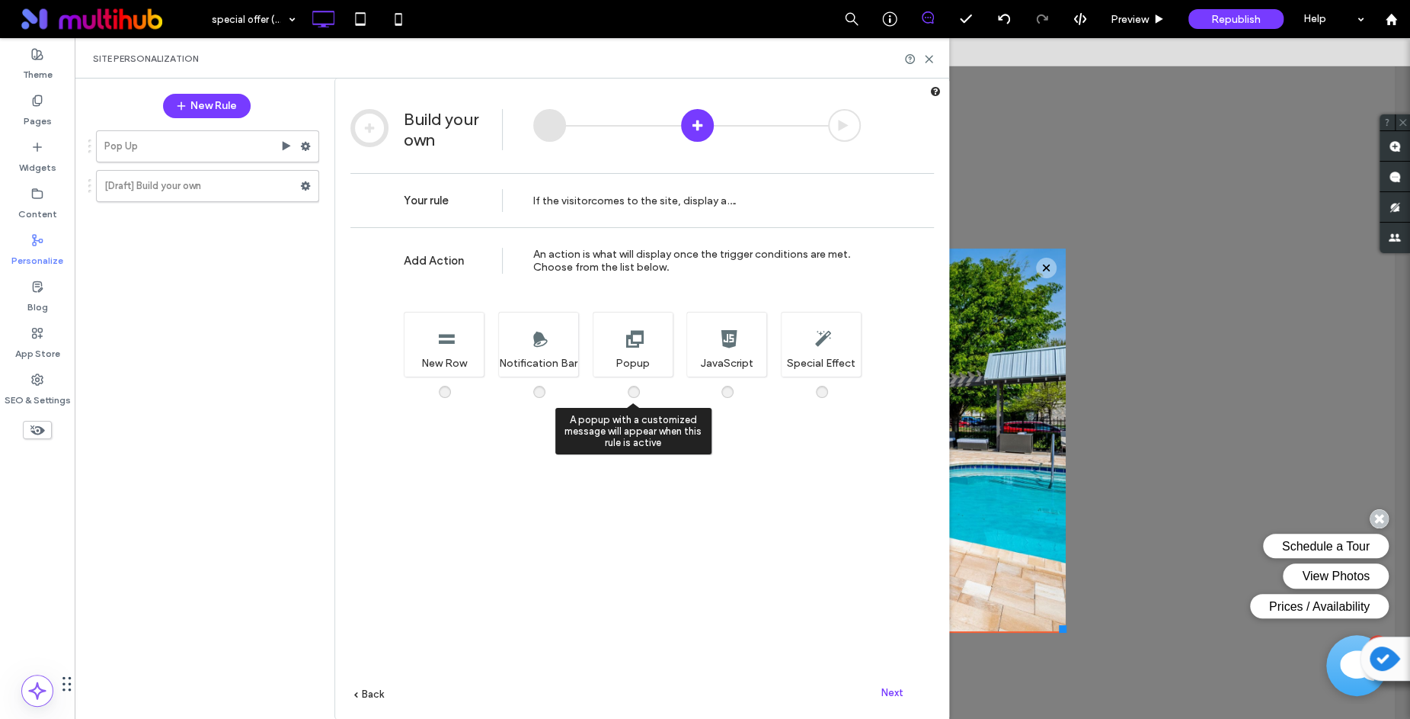
click at [624, 348] on div "A popup with a customized message will appear when this rule is active Popup" at bounding box center [633, 344] width 80 height 65
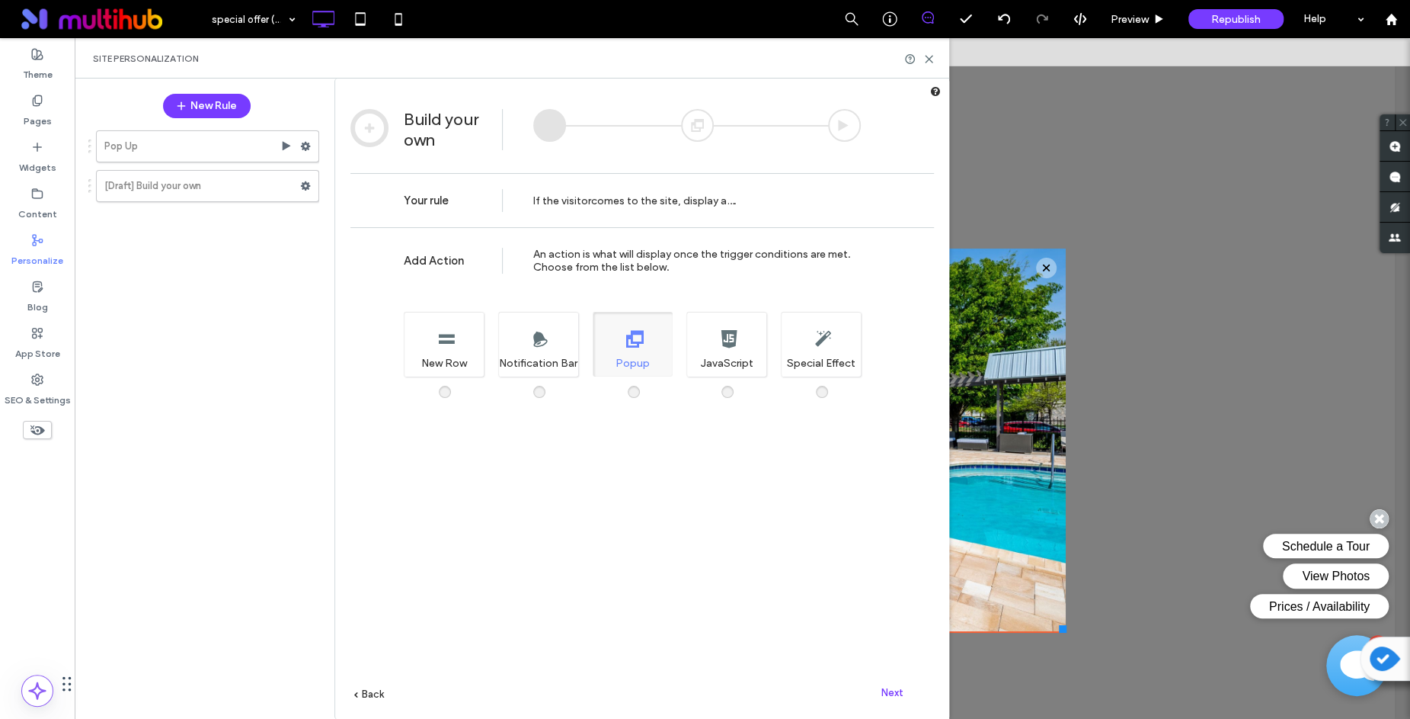
click at [901, 692] on span "Next" at bounding box center [893, 692] width 22 height 11
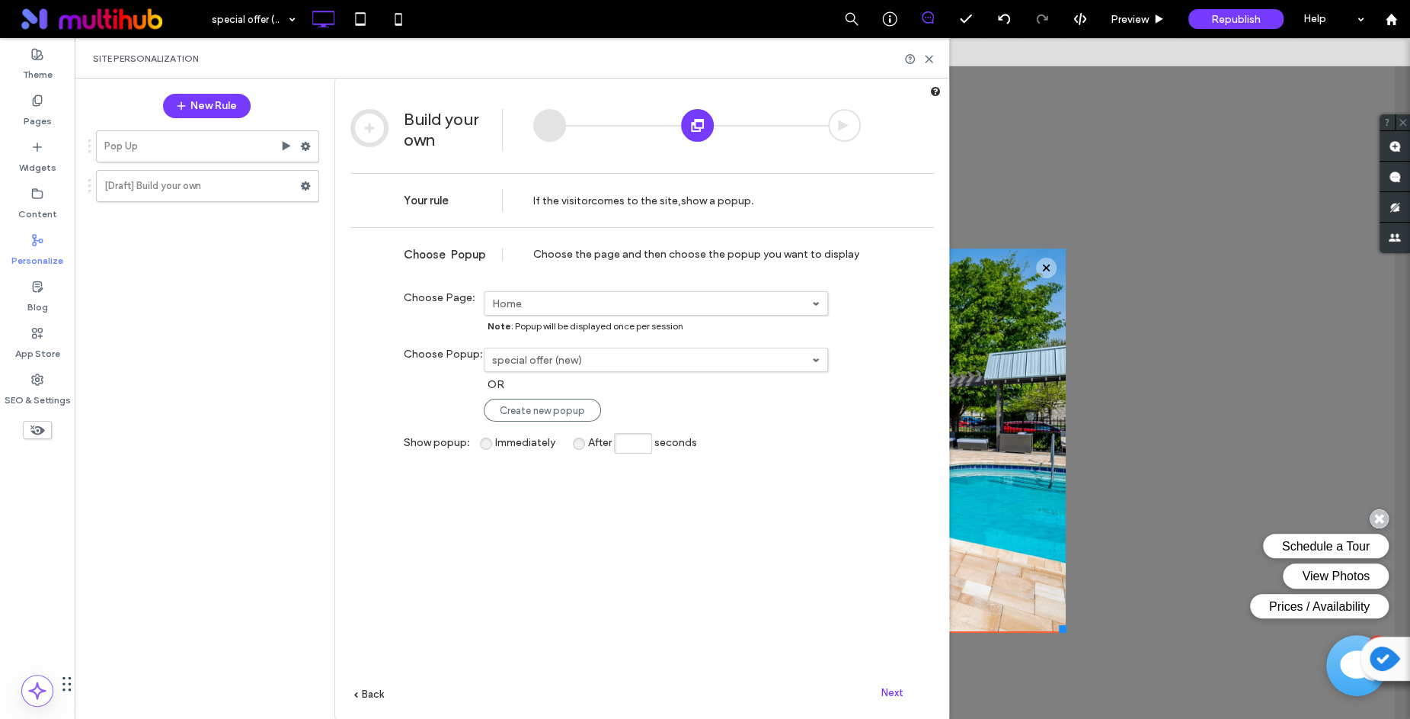
click at [600, 363] on label "special offer (new)" at bounding box center [652, 360] width 320 height 13
click at [585, 378] on link "special offer (new)" at bounding box center [656, 385] width 343 height 28
click at [675, 524] on div "**********" at bounding box center [643, 495] width 584 height 537
click at [882, 688] on span "Next" at bounding box center [893, 692] width 22 height 11
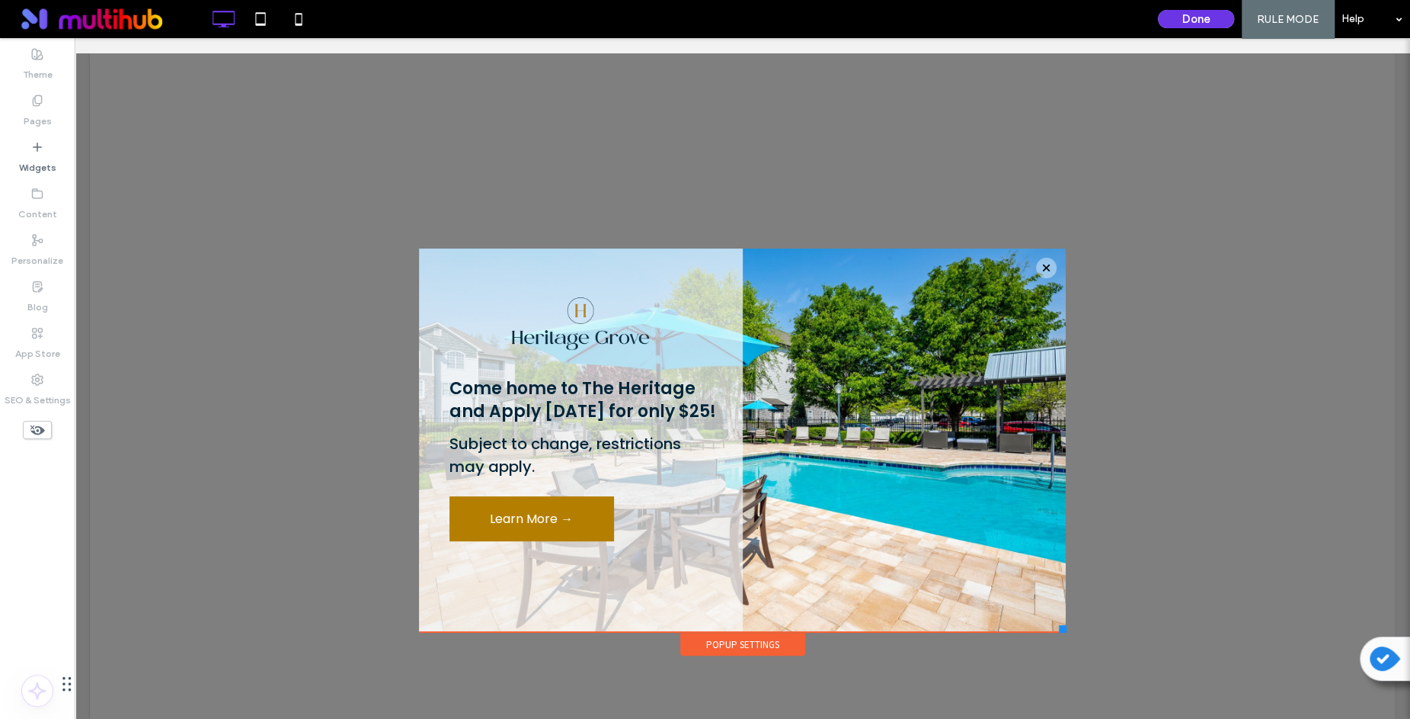
click at [1208, 22] on button "Done" at bounding box center [1196, 19] width 76 height 18
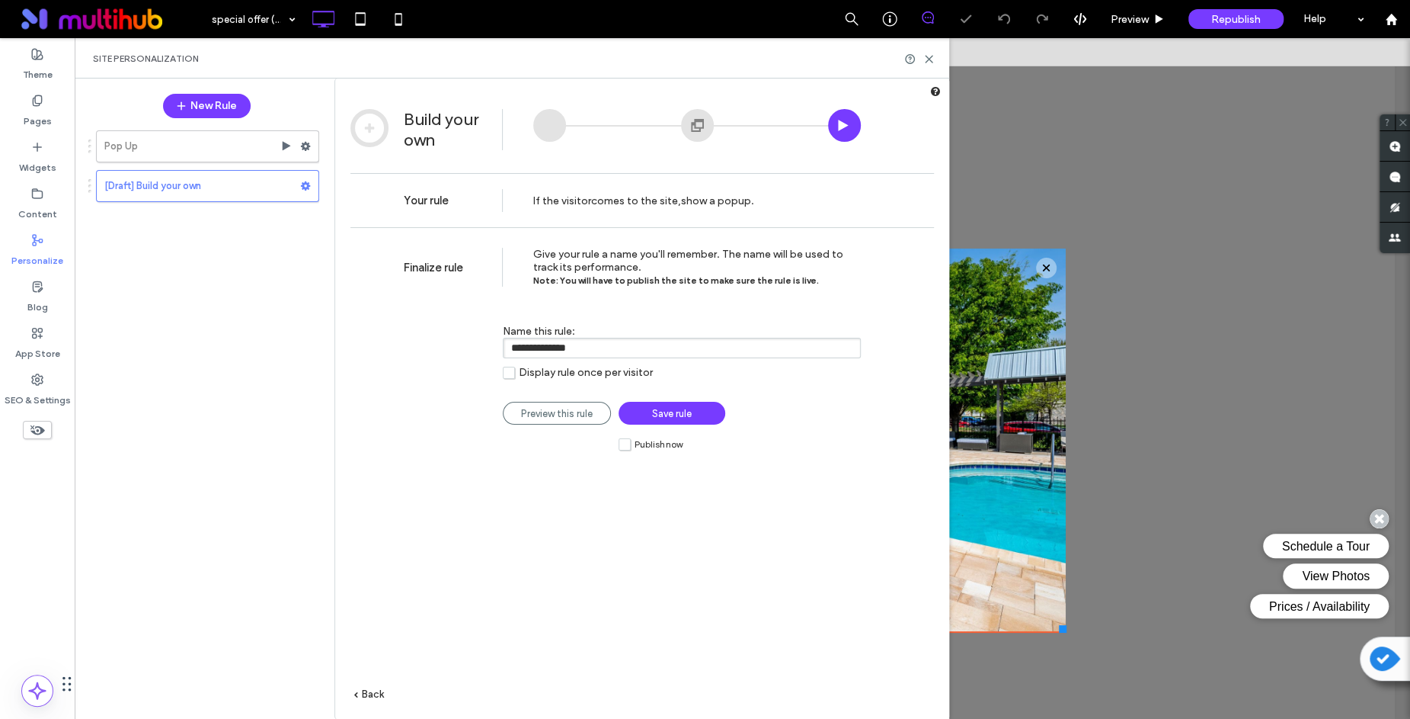
drag, startPoint x: 645, startPoint y: 347, endPoint x: 488, endPoint y: 349, distance: 157.0
click at [488, 349] on div "**********" at bounding box center [632, 344] width 457 height 85
paste input "*****"
type input "**********"
click at [626, 444] on label "Publish now" at bounding box center [651, 443] width 64 height 13
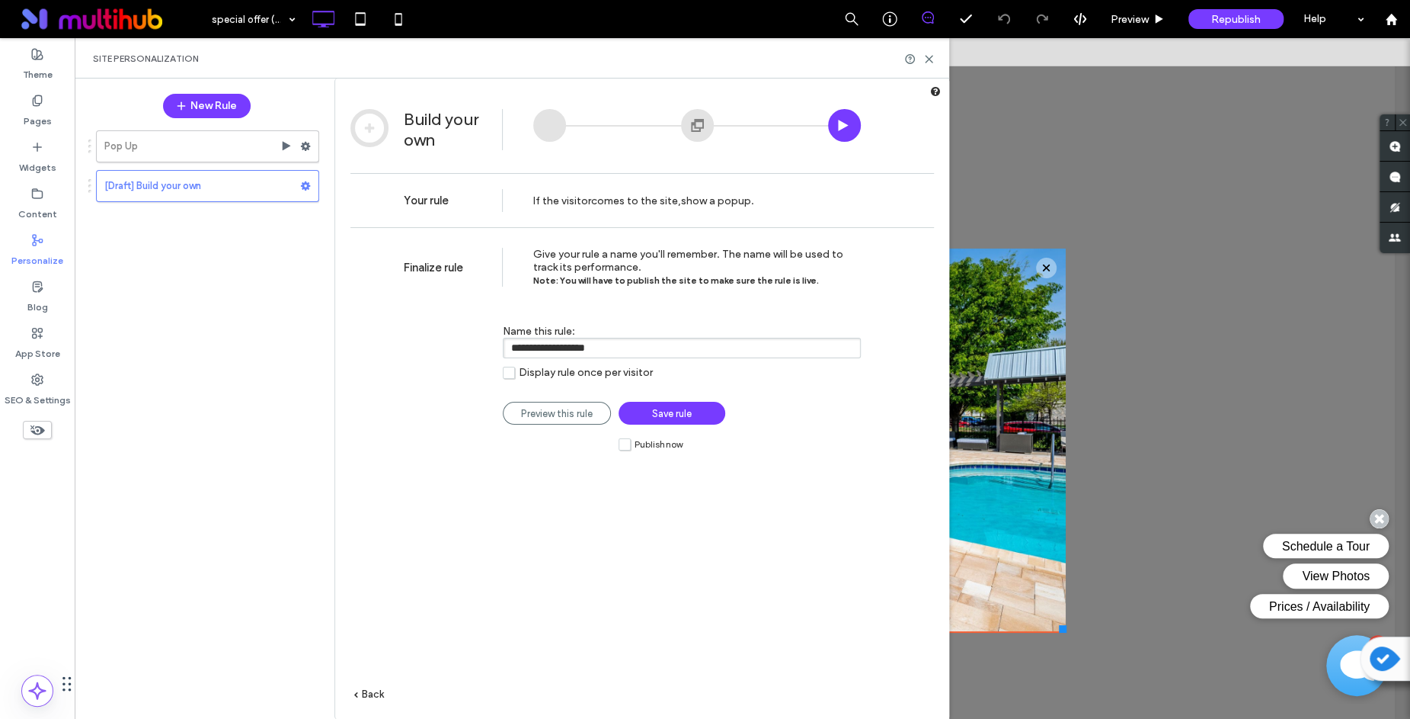
click at [661, 411] on span "Save rule" at bounding box center [672, 413] width 40 height 11
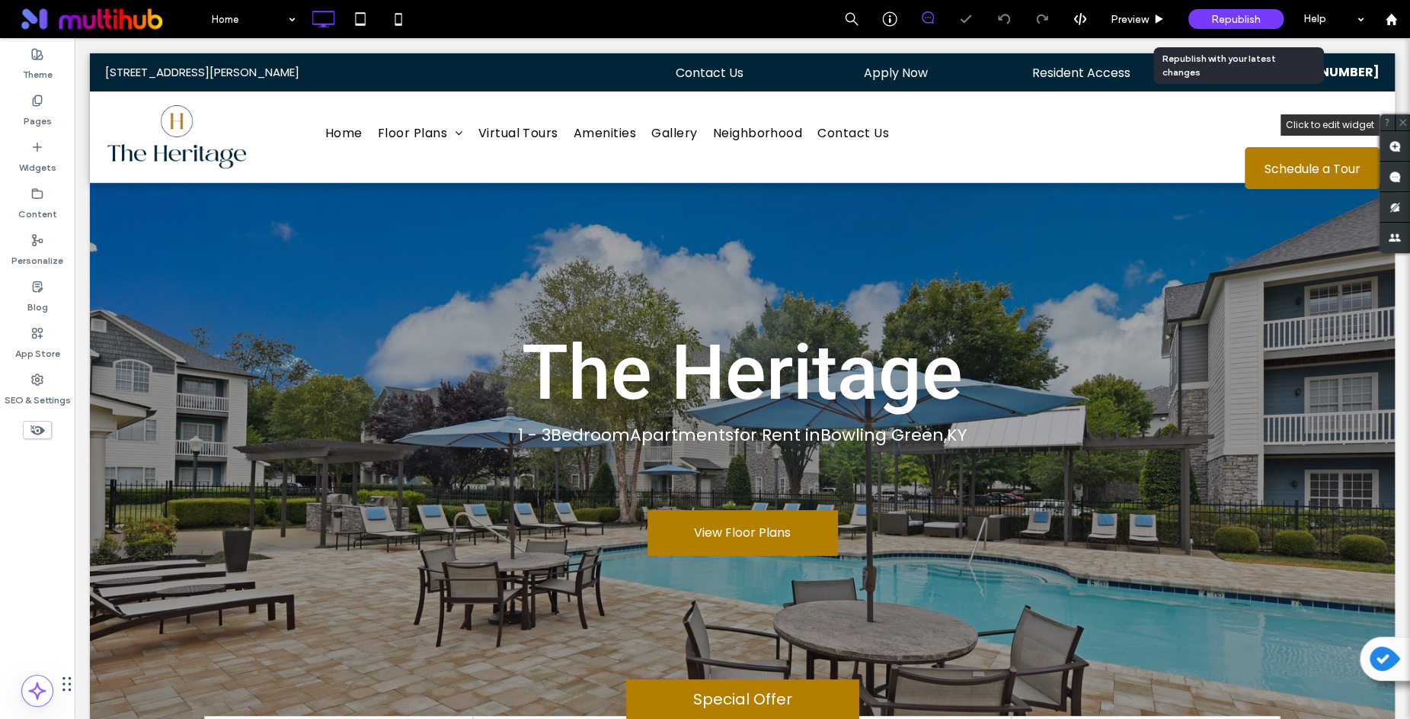
click at [1228, 22] on span "Republish" at bounding box center [1237, 19] width 50 height 13
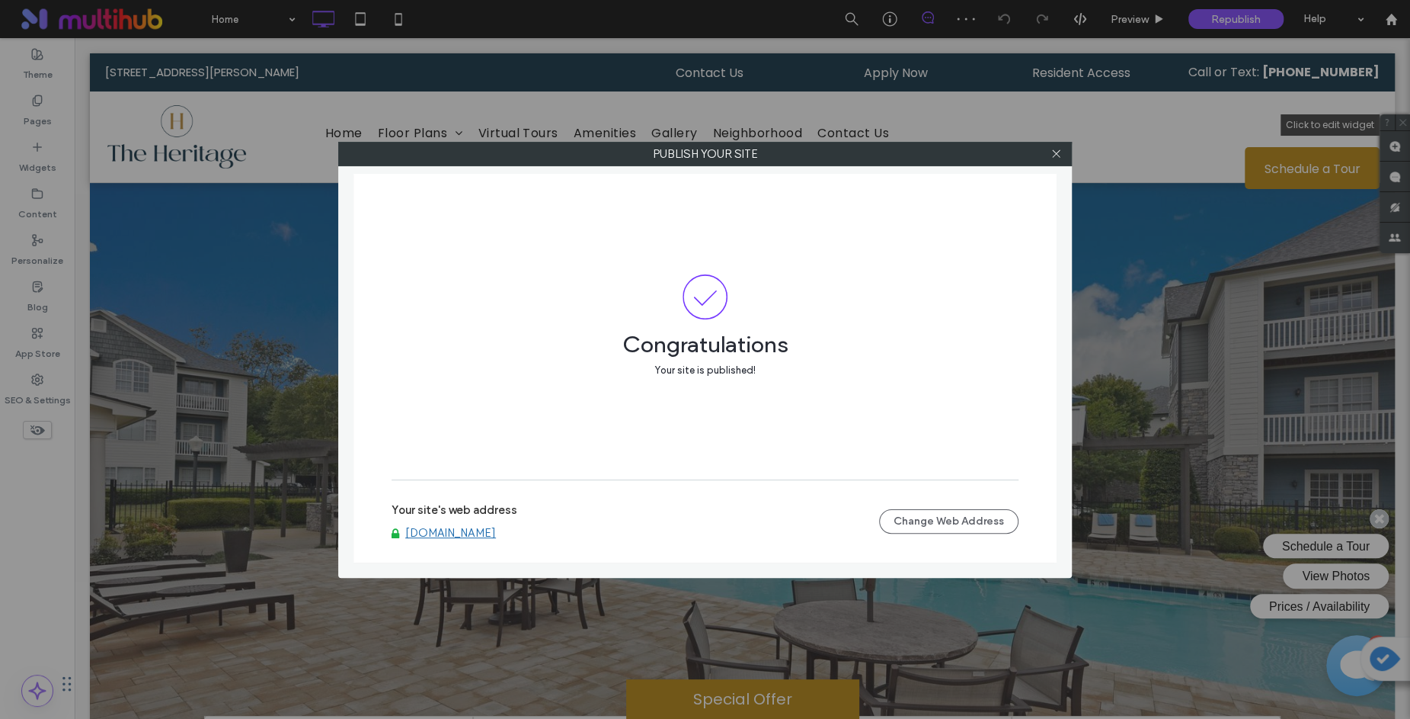
click at [449, 531] on link "www.theheritageapts.com" at bounding box center [450, 533] width 91 height 14
click at [1056, 158] on icon at bounding box center [1056, 153] width 11 height 11
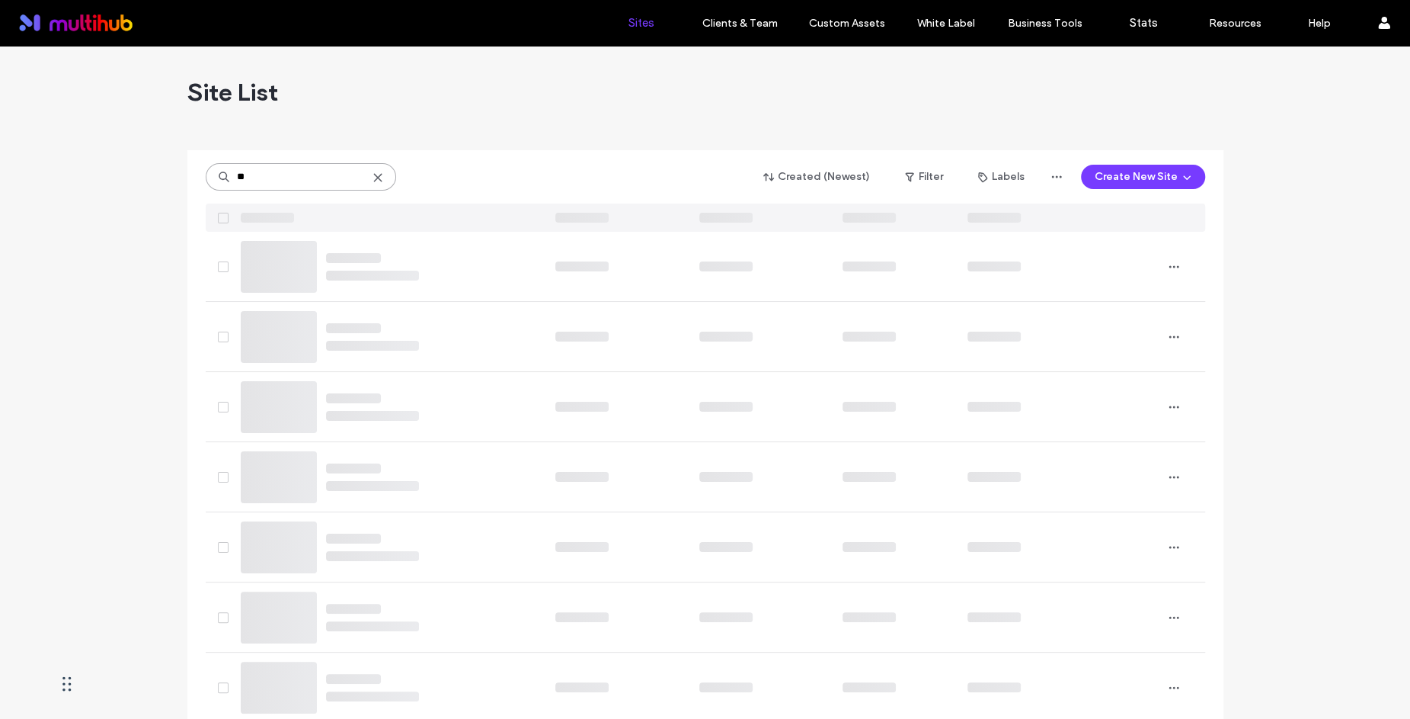
click at [304, 184] on input "**" at bounding box center [301, 176] width 190 height 27
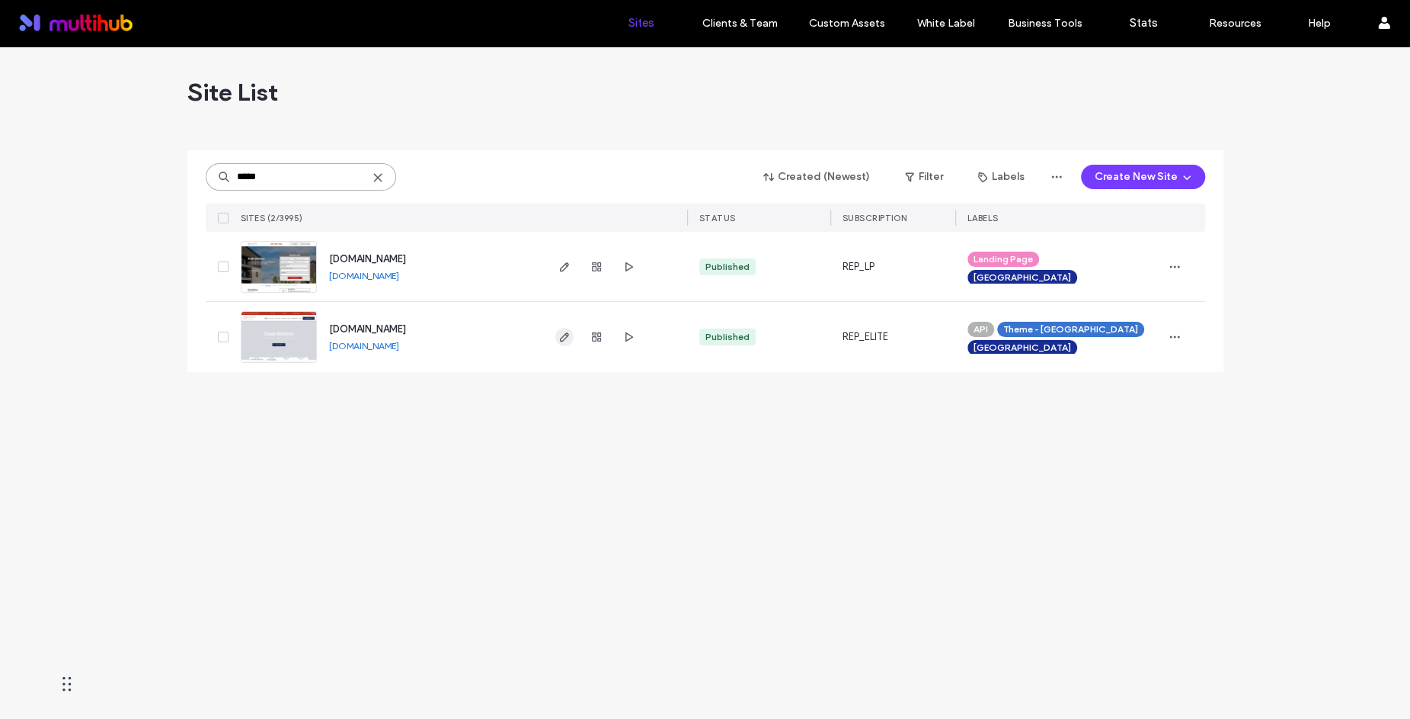
type input "*****"
click at [567, 335] on use "button" at bounding box center [563, 336] width 9 height 9
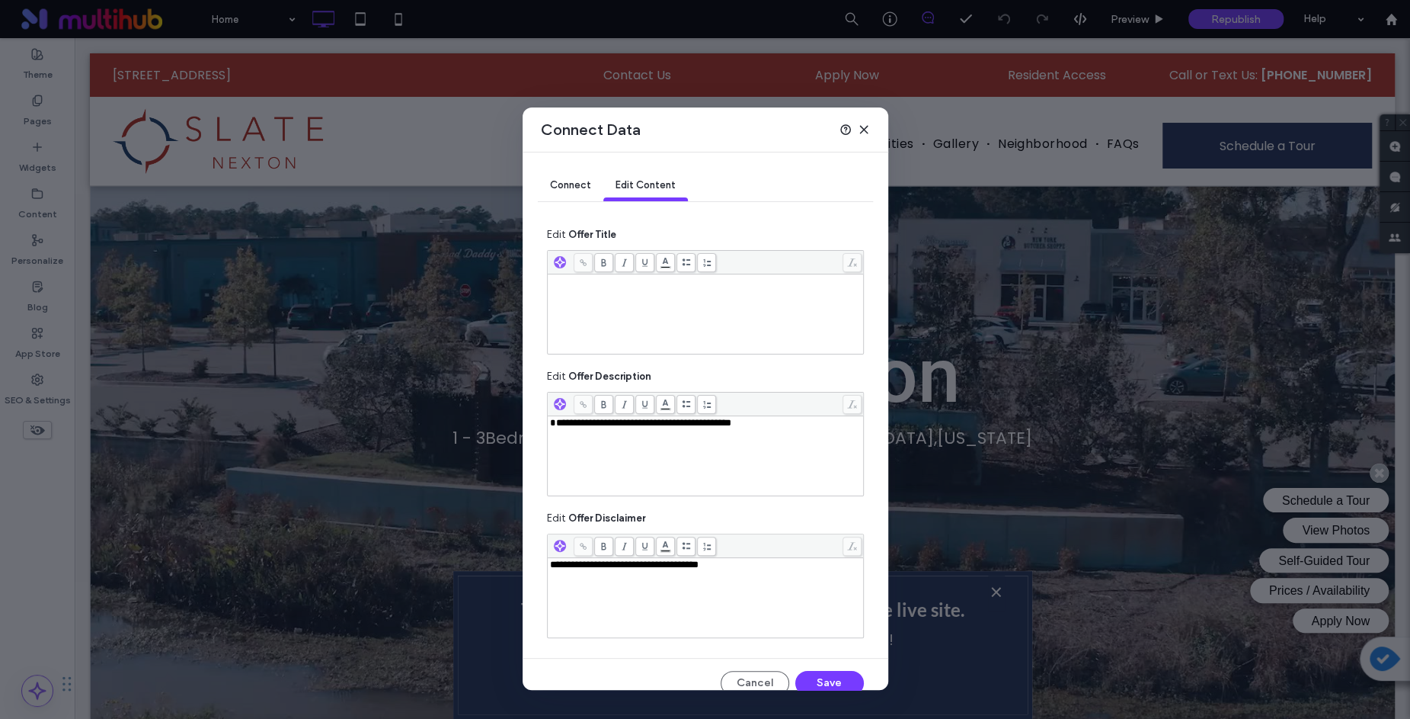
click at [699, 421] on span "**********" at bounding box center [640, 423] width 181 height 10
click at [828, 674] on button "Save" at bounding box center [830, 683] width 69 height 24
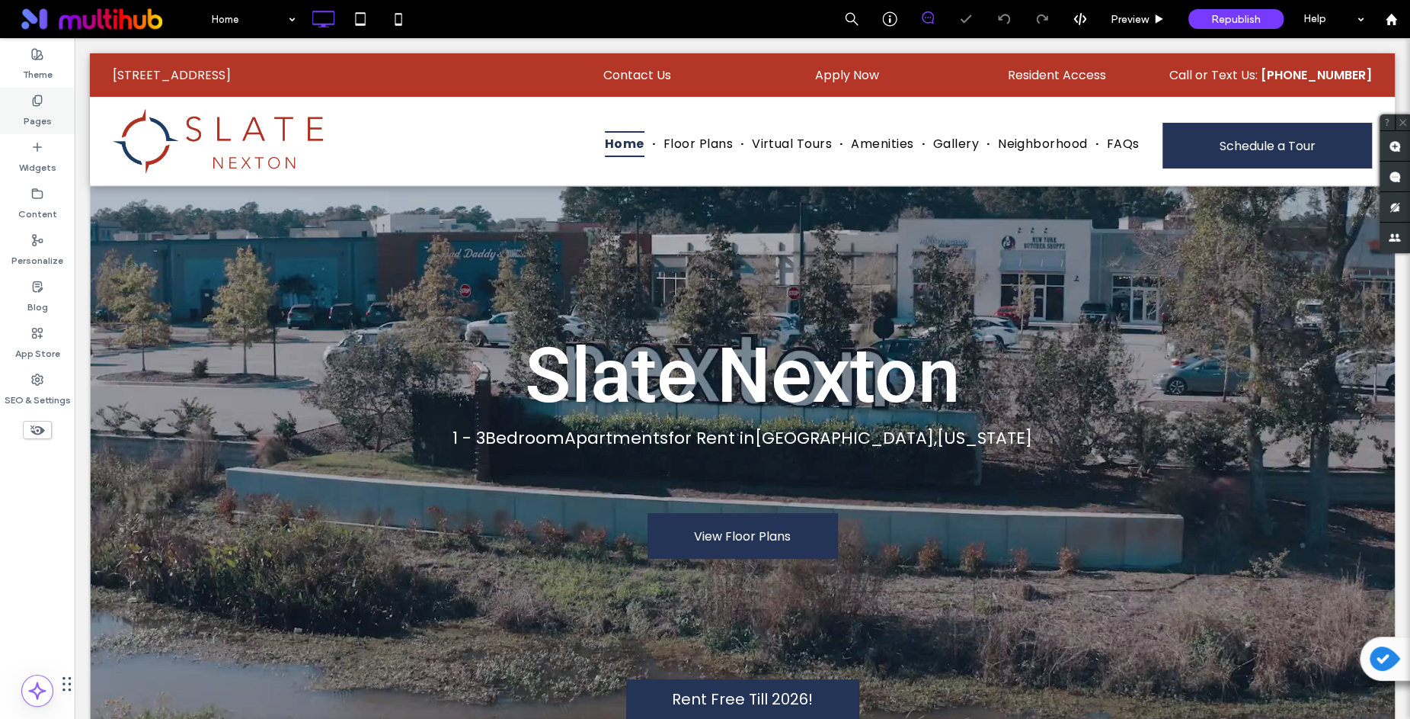
click at [48, 103] on div "Pages" at bounding box center [37, 111] width 75 height 46
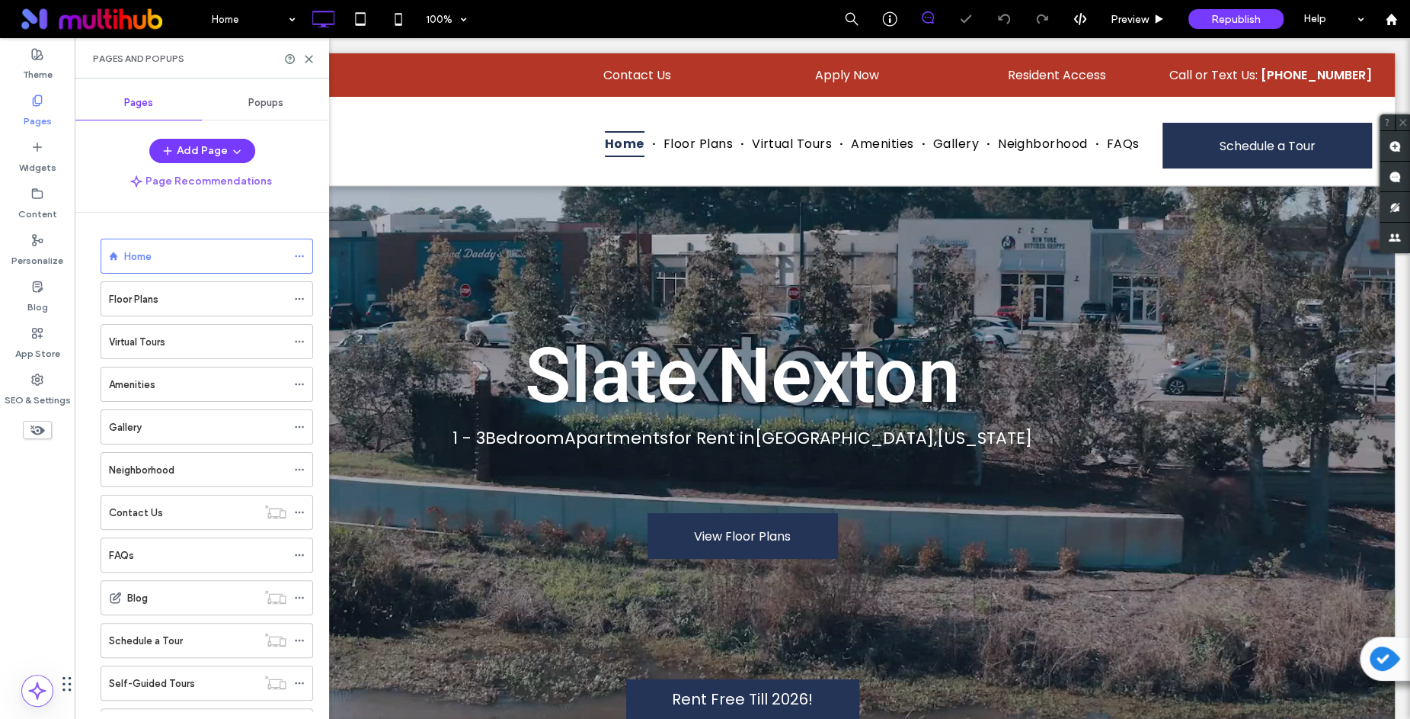
click at [291, 107] on div "Popups" at bounding box center [265, 103] width 127 height 34
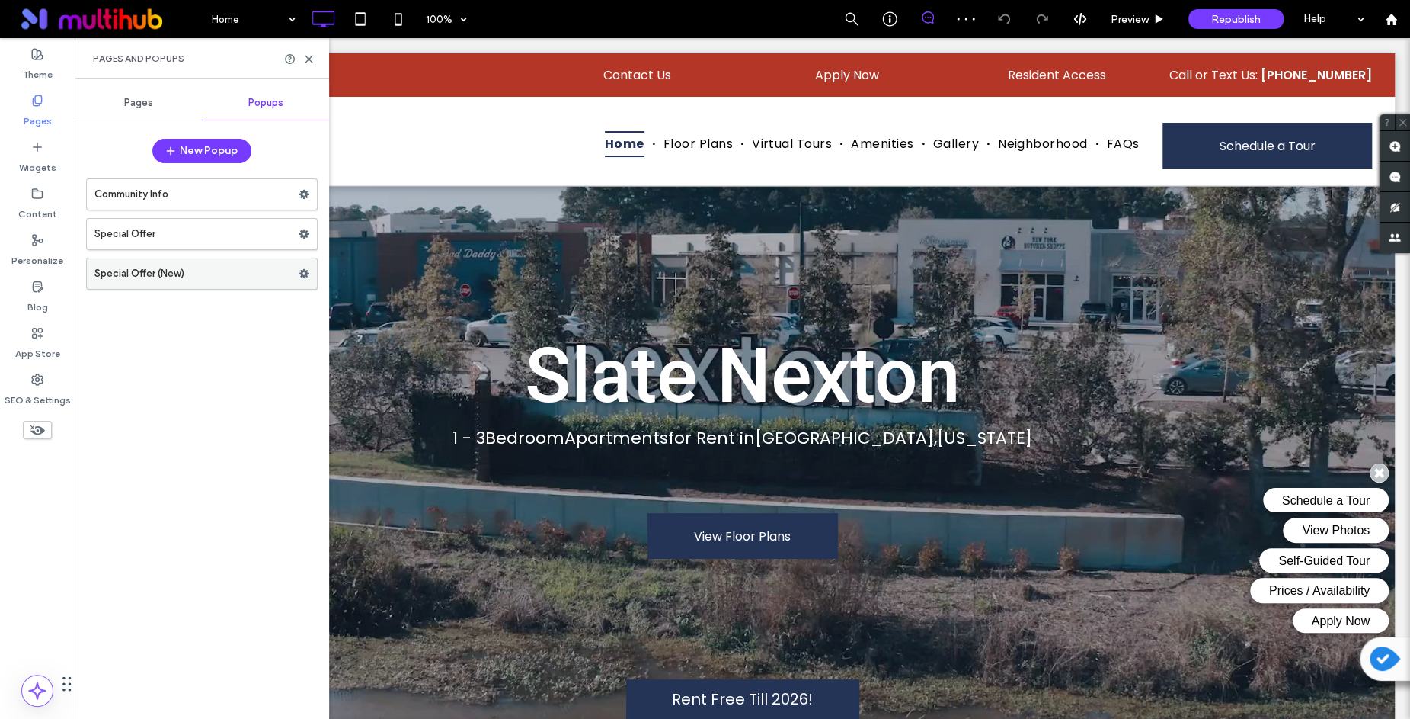
click at [263, 267] on label "Special Offer (New)" at bounding box center [196, 273] width 204 height 30
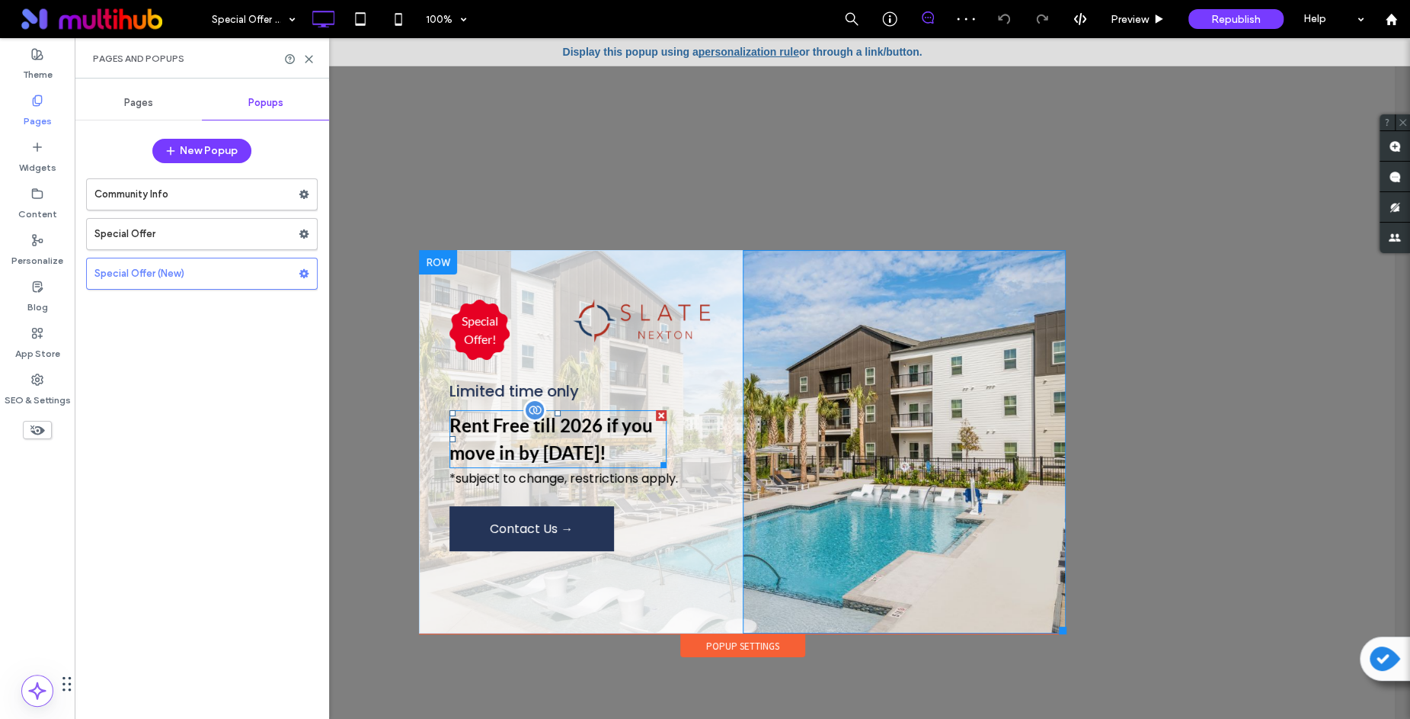
click at [558, 454] on p "Rent Free till 2026 if you move in by [DATE]!" at bounding box center [558, 438] width 217 height 55
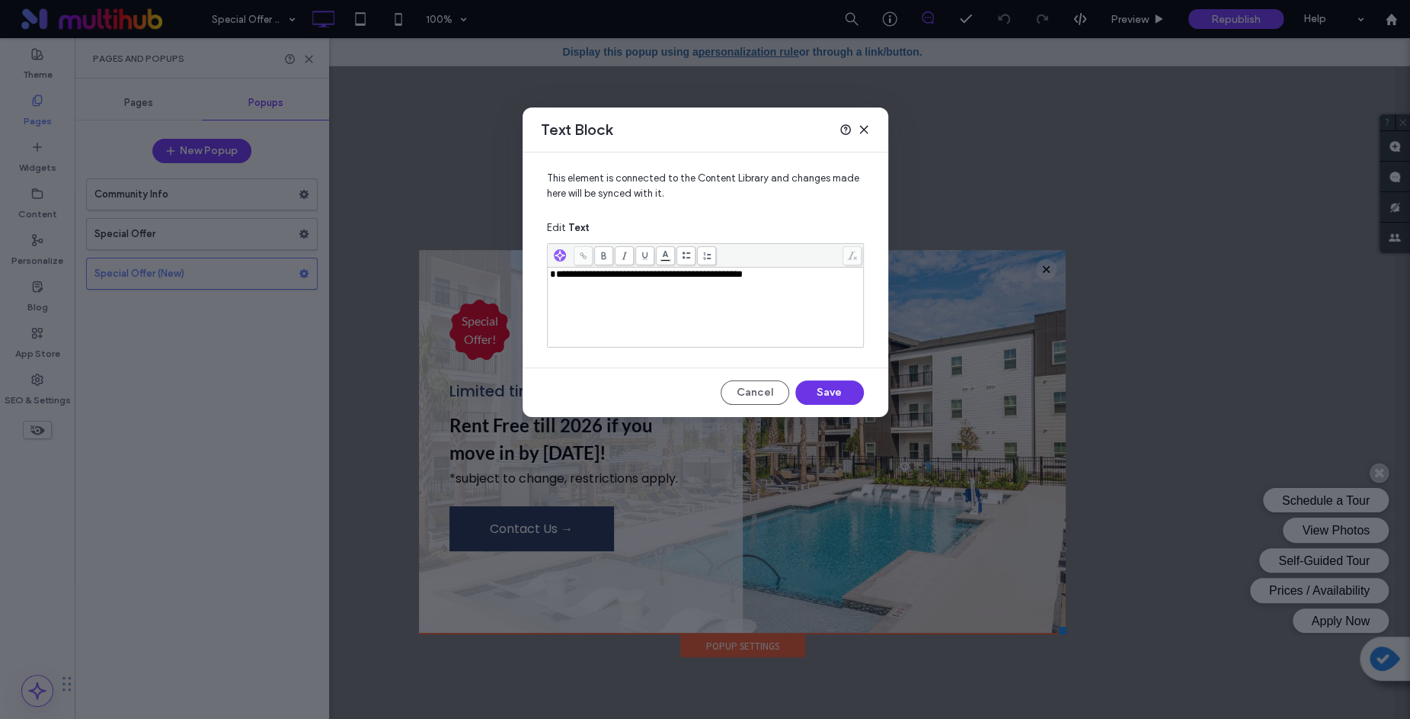
click at [845, 395] on button "Save" at bounding box center [830, 392] width 69 height 24
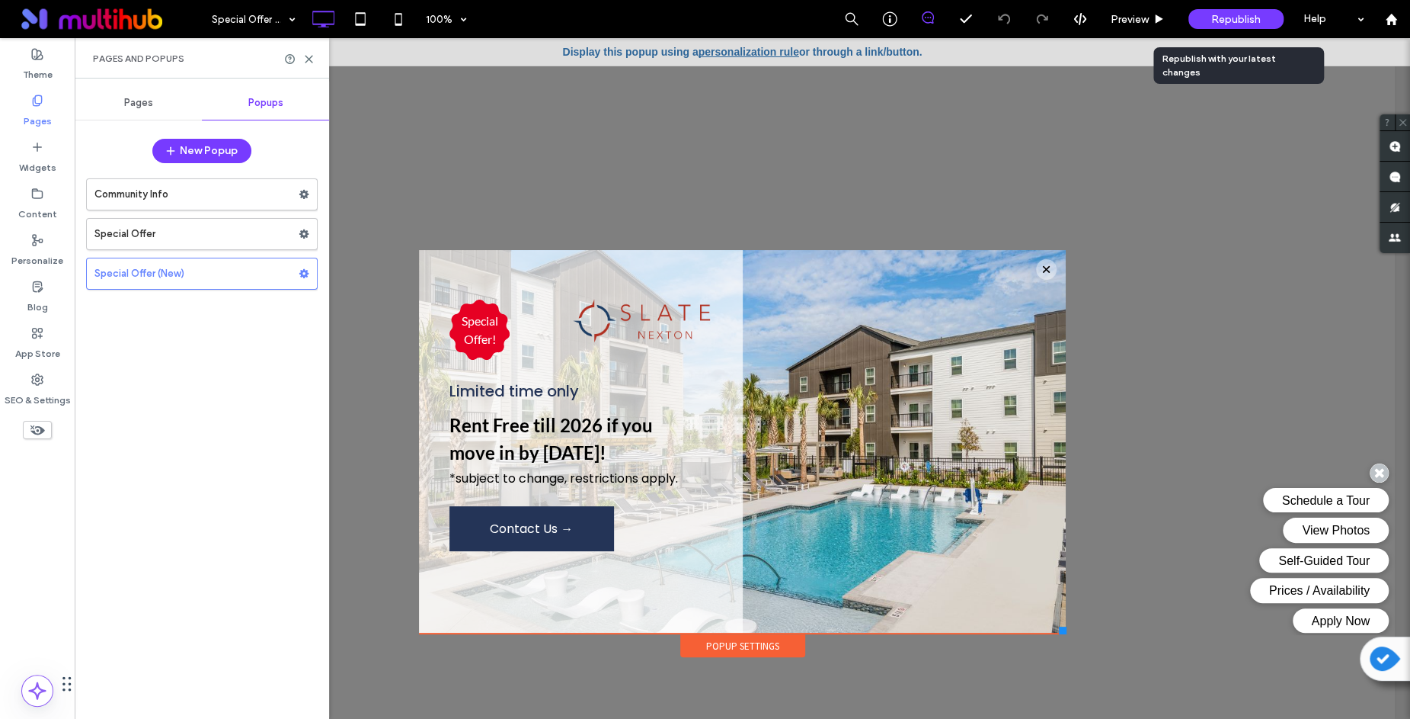
click at [1228, 10] on div "Republish" at bounding box center [1236, 19] width 95 height 20
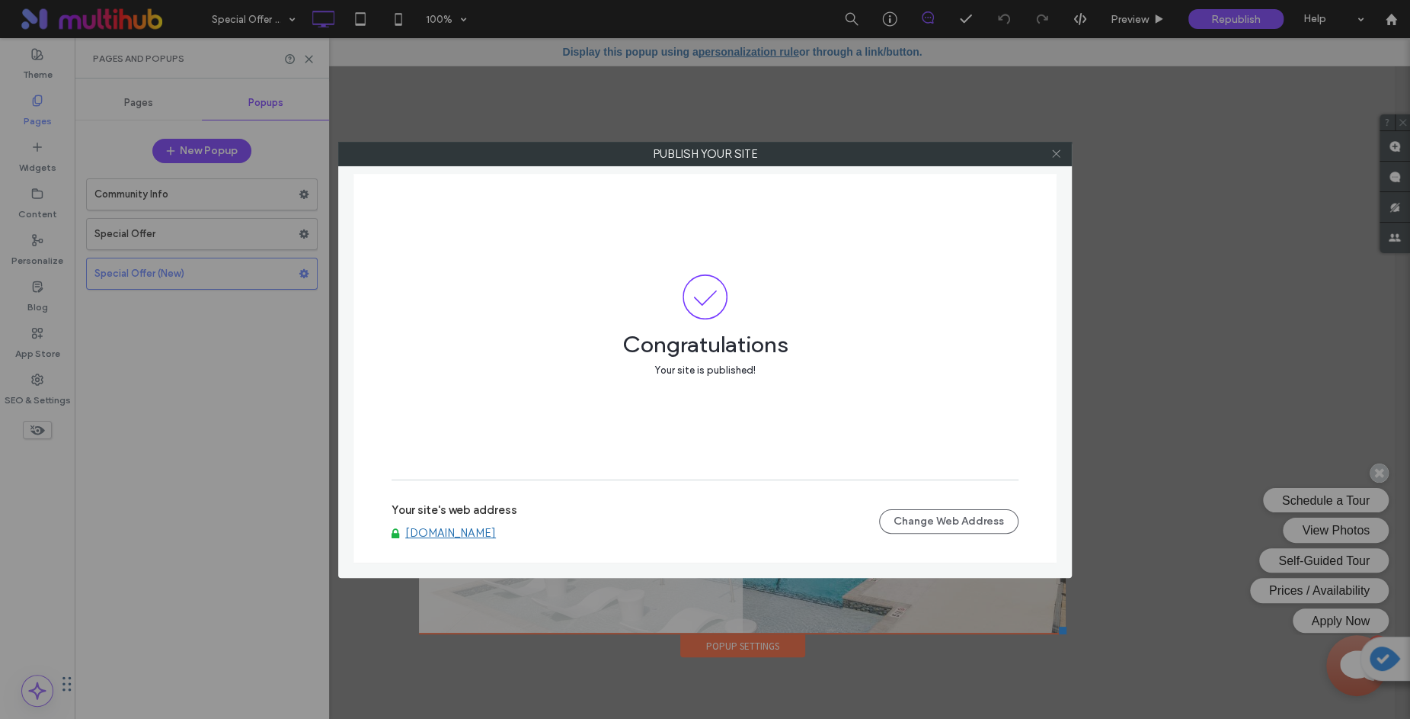
click at [1055, 151] on icon at bounding box center [1056, 153] width 11 height 11
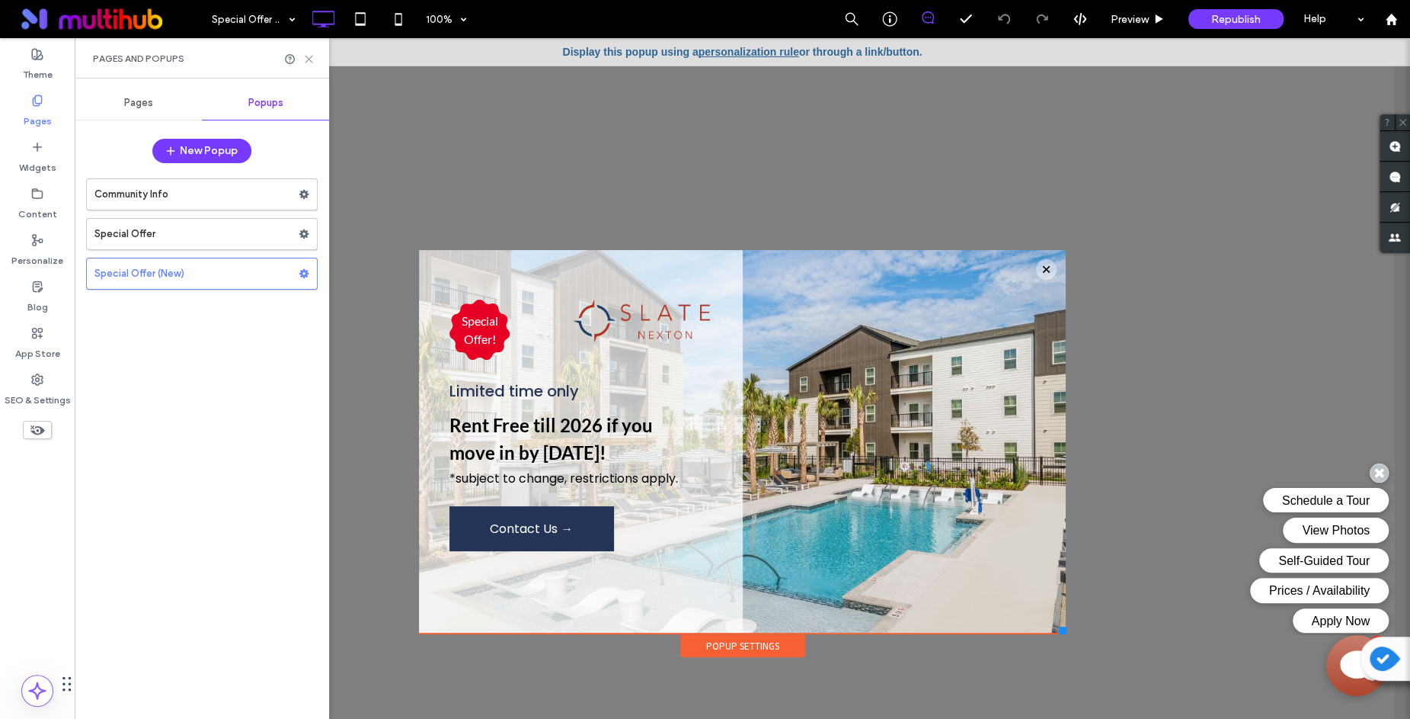
click at [310, 58] on icon at bounding box center [308, 58] width 11 height 11
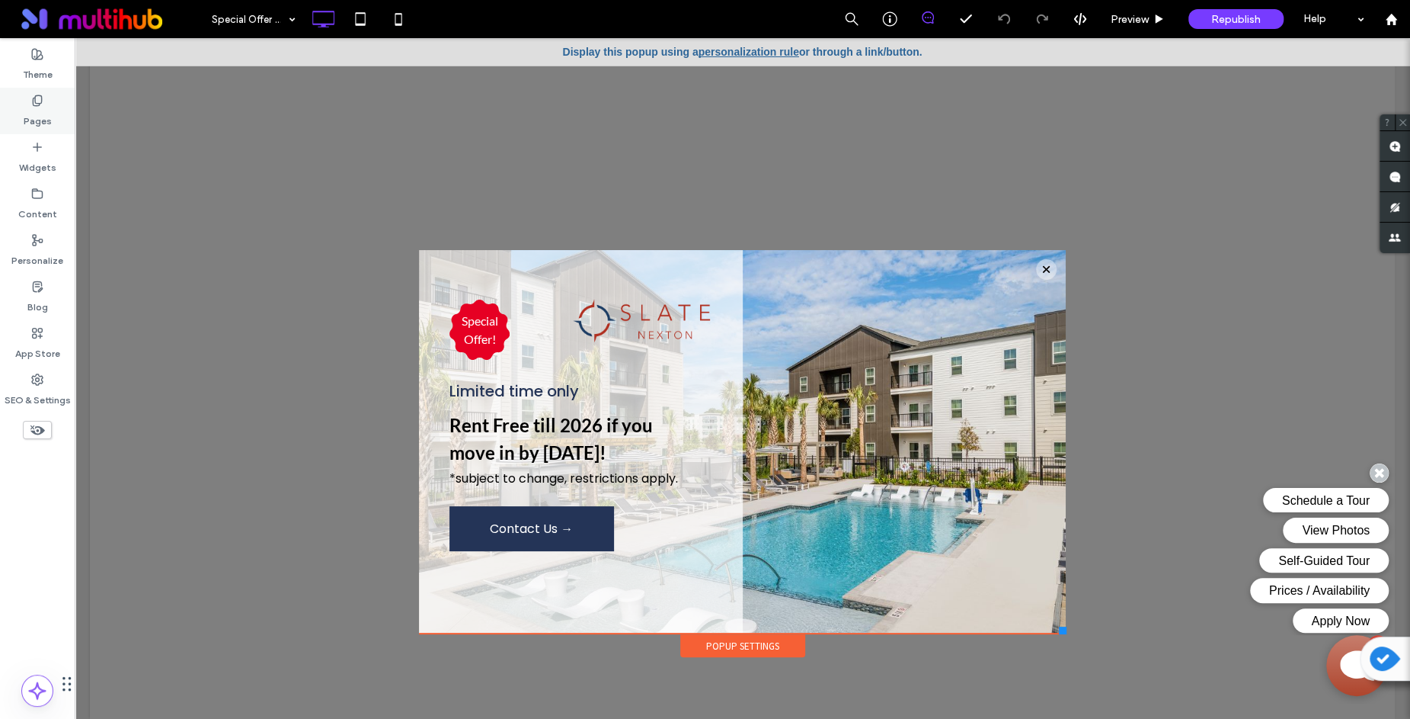
click at [40, 101] on icon at bounding box center [37, 100] width 12 height 12
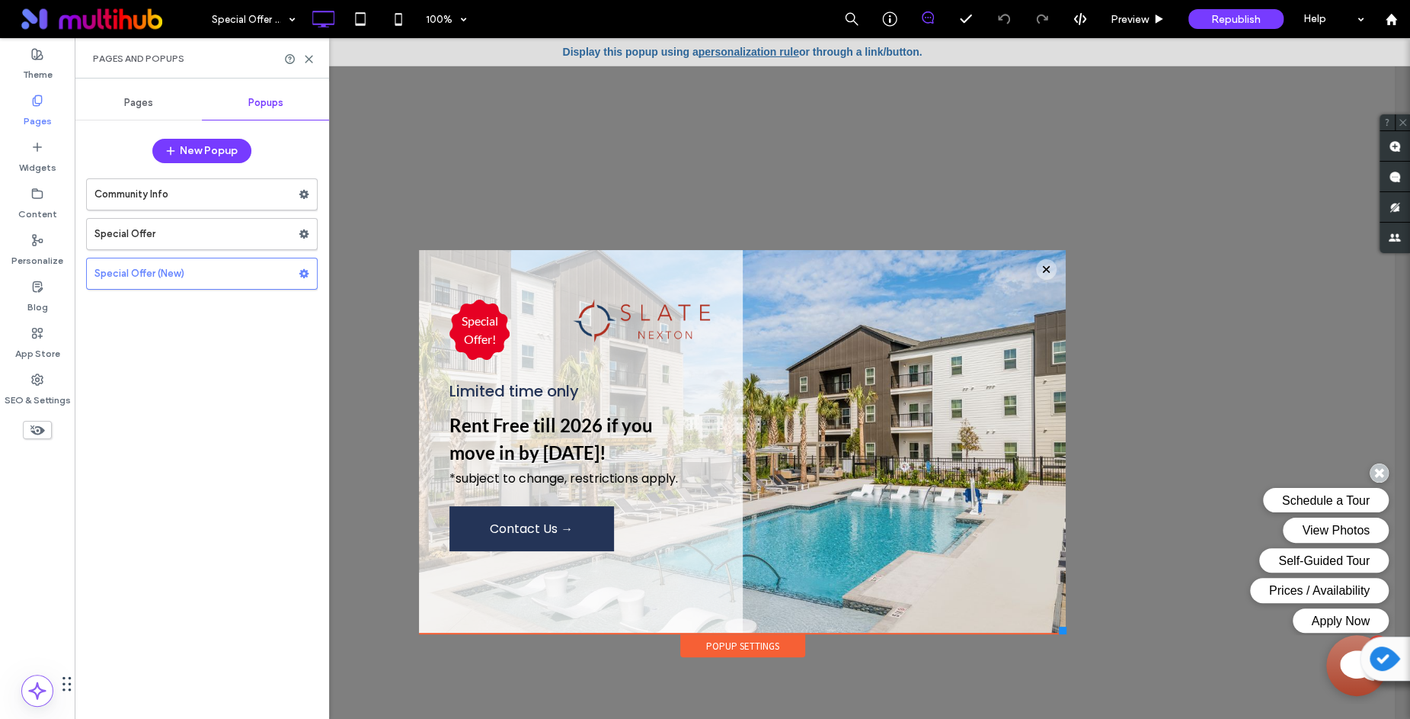
click at [145, 104] on span "Pages" at bounding box center [138, 103] width 29 height 12
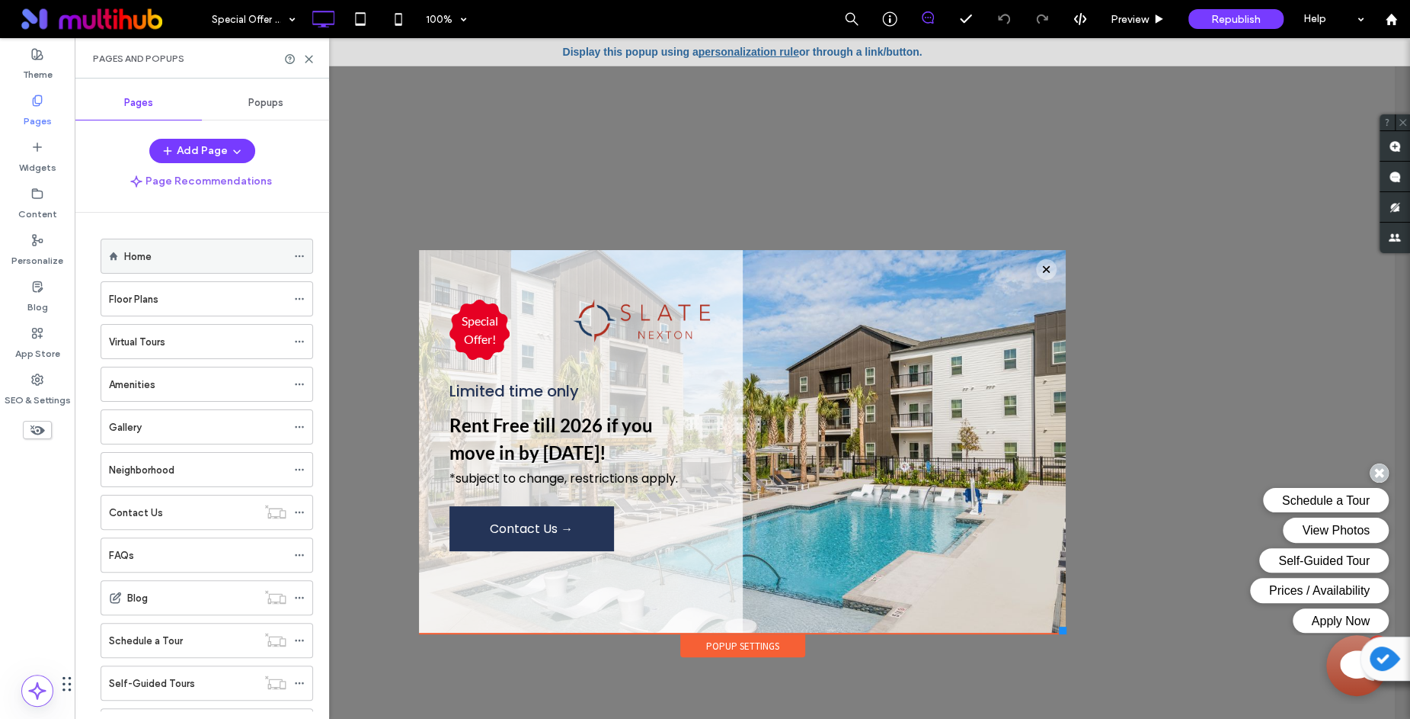
click at [219, 248] on div "Home" at bounding box center [205, 256] width 162 height 16
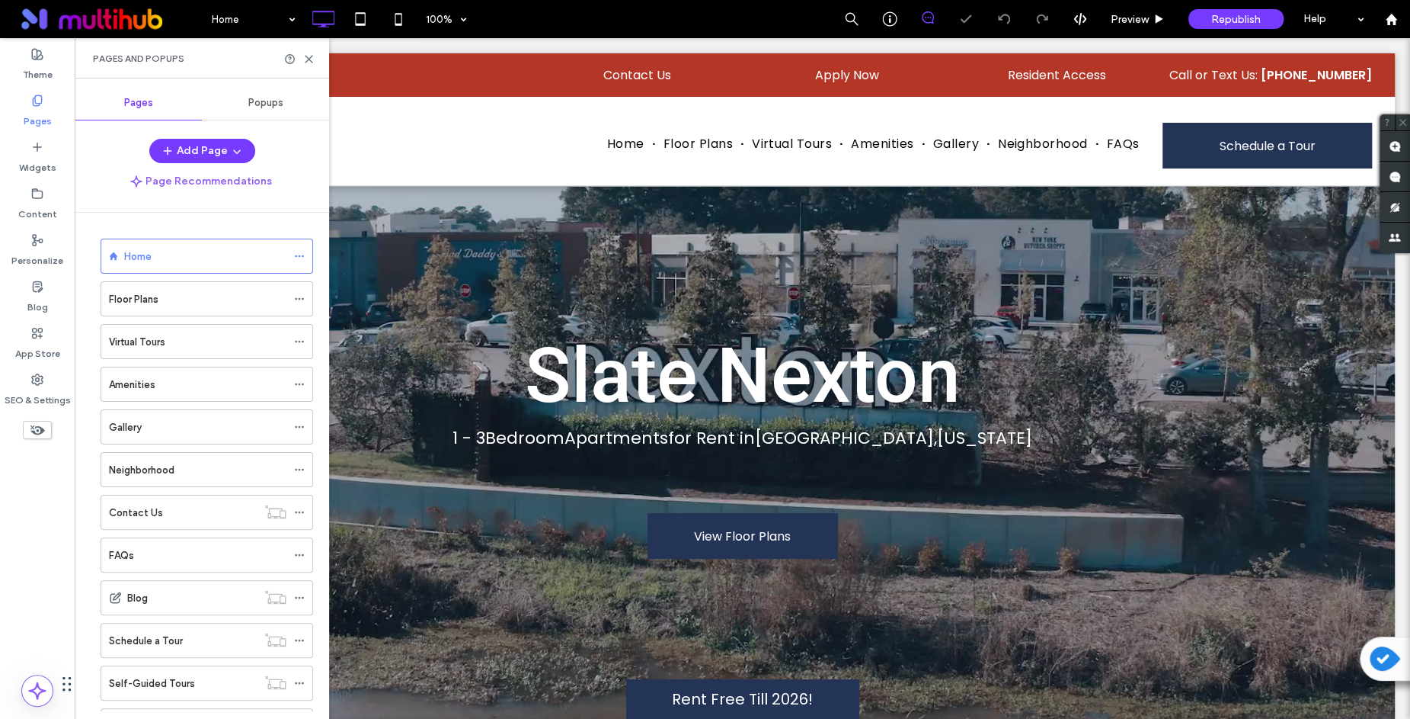
click at [751, 704] on label "Rent Free Till 2026!" at bounding box center [742, 699] width 232 height 40
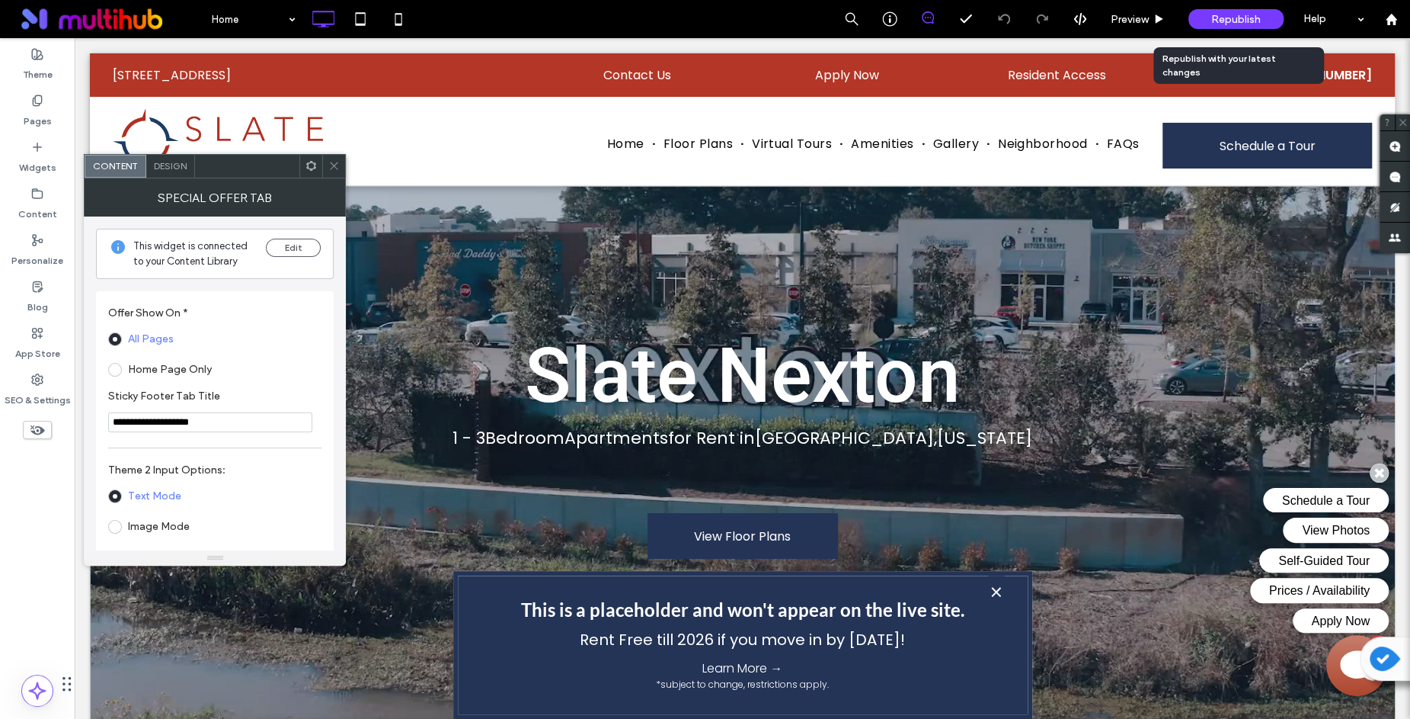
click at [1246, 21] on span "Republish" at bounding box center [1237, 19] width 50 height 13
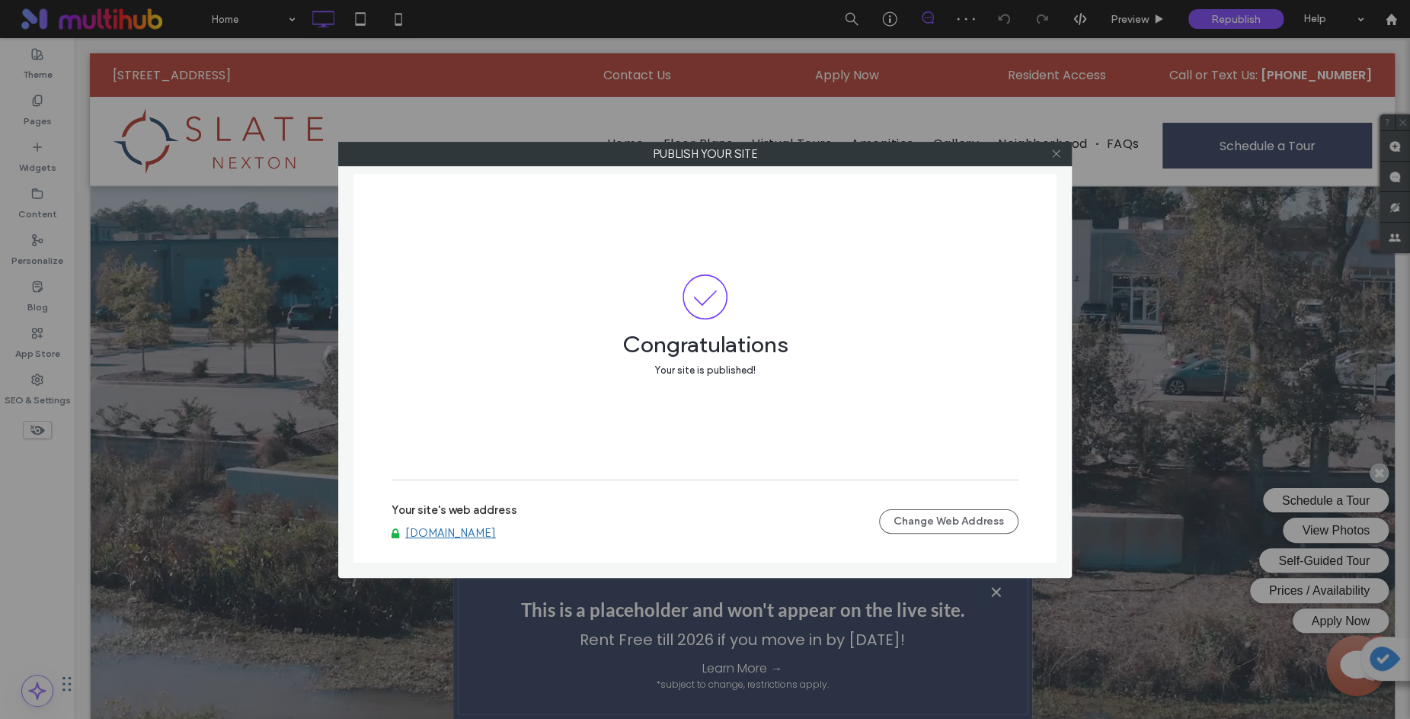
click at [1054, 153] on icon at bounding box center [1056, 153] width 11 height 11
